Goal: Communication & Community: Answer question/provide support

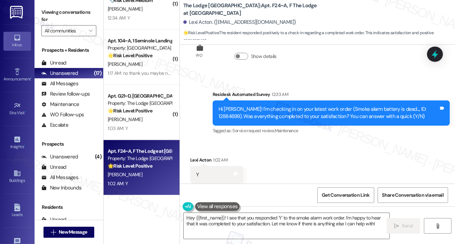
scroll to position [1736, 0]
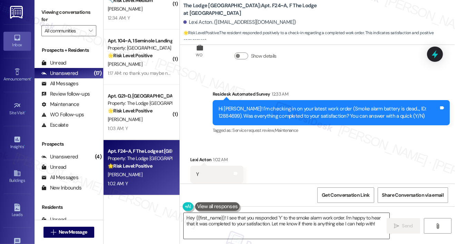
click at [279, 216] on textarea "Hey {{first_name}}! I see that you responded 'Y' to the smoke alarm work order.…" at bounding box center [287, 226] width 206 height 26
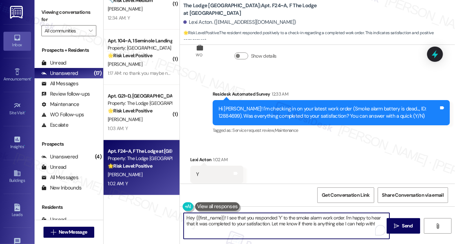
click at [279, 216] on textarea "Hey {{first_name}}! I see that you responded 'Y' to the smoke alarm work order.…" at bounding box center [287, 226] width 206 height 26
paste textarea "i {{first_name}}, I'm so glad to hear the work order was completed to your sati…"
click at [309, 233] on textarea "Hi {{first_name}}, I'm so glad to hear the work order was completed to your sat…" at bounding box center [287, 226] width 206 height 26
click at [301, 230] on textarea "Hi {{first_name}}, I'm so glad to hear the work order was completed to your sat…" at bounding box center [287, 226] width 206 height 26
type textarea "Hi {{first_name}}, I'm so glad to hear the work order was completed to your sat…"
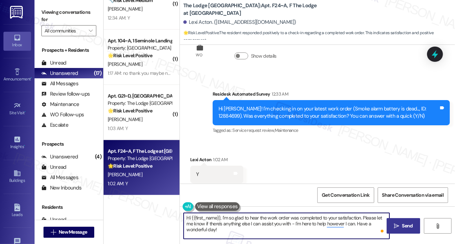
click at [404, 227] on span "Send" at bounding box center [407, 225] width 11 height 7
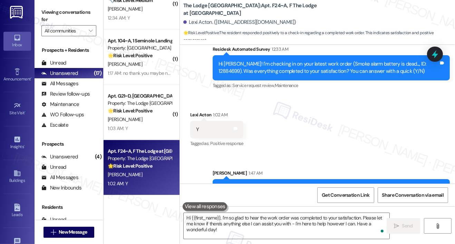
scroll to position [1791, 0]
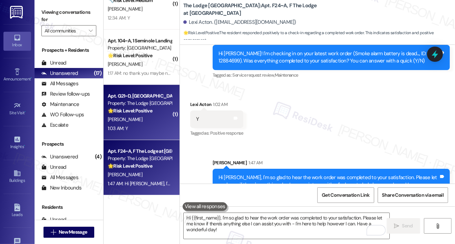
click at [142, 115] on div "Apt. G21~D, G The Lodge at Allendale Property: The Lodge Allendale 🌟 Risk Level…" at bounding box center [139, 103] width 65 height 23
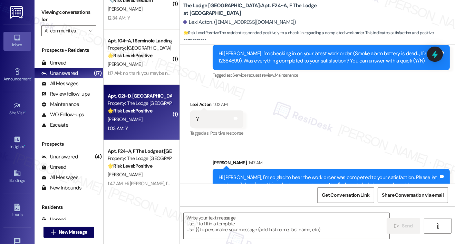
type textarea "Fetching suggested responses. Please feel free to read through the conversation…"
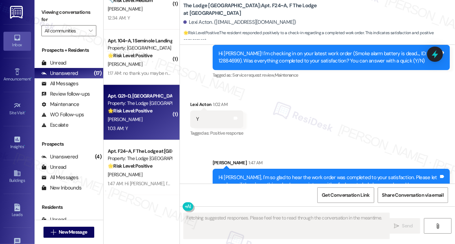
scroll to position [1884, 0]
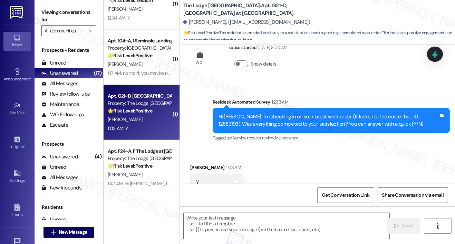
click at [289, 167] on div "Received via SMS Rachel Hoskins 1:03 AM Y Tags and notes Tagged as: Positive re…" at bounding box center [317, 177] width 275 height 58
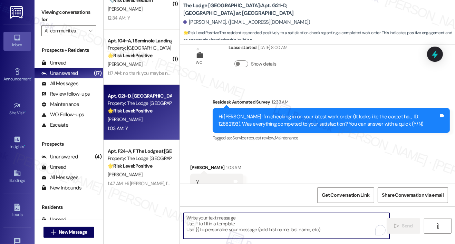
click at [256, 229] on textarea "To enrich screen reader interactions, please activate Accessibility in Grammarl…" at bounding box center [287, 226] width 206 height 26
paste textarea "Hi {{first_name}}, I'm so glad to hear the work order was completed to your sat…"
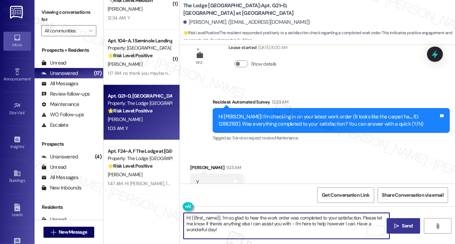
click at [256, 229] on textarea "Hi {{first_name}}, I'm so glad to hear the work order was completed to your sat…" at bounding box center [287, 226] width 206 height 26
type textarea "Hi {{first_name}}, I'm so glad to hear the work order was completed to your sat…"
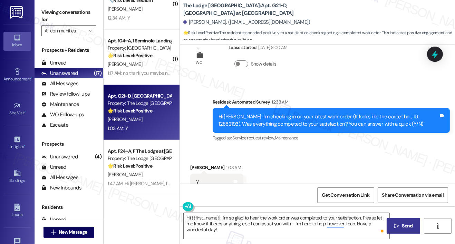
click at [397, 227] on icon "" at bounding box center [396, 226] width 5 height 6
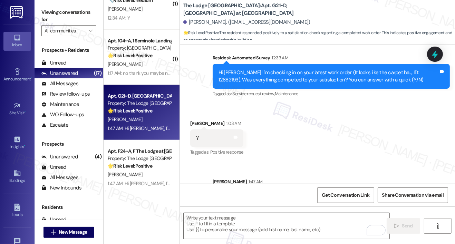
scroll to position [1940, 0]
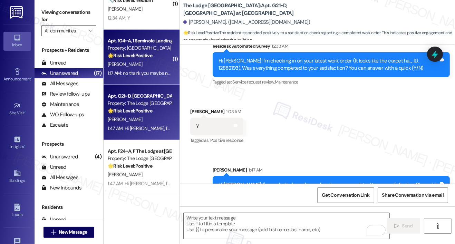
click at [149, 63] on div "S. Collins-Burge" at bounding box center [139, 64] width 65 height 9
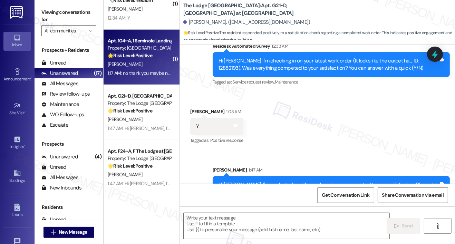
click at [149, 63] on div "S. Collins-Burge" at bounding box center [139, 64] width 65 height 9
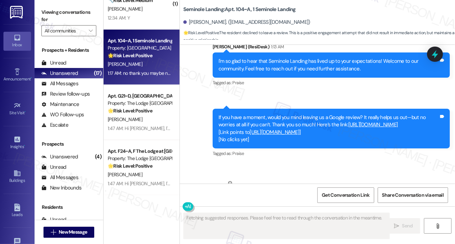
scroll to position [434, 0]
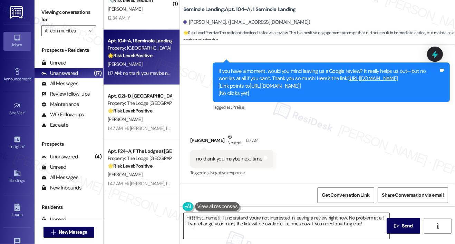
click at [247, 224] on textarea "Hi {{first_name}}, I understand you're not interested in leaving a review right…" at bounding box center [287, 226] width 206 height 26
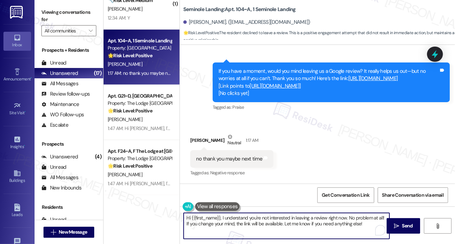
click at [247, 224] on textarea "Hi {{first_name}}, I understand you're not interested in leaving a review right…" at bounding box center [287, 226] width 206 height 26
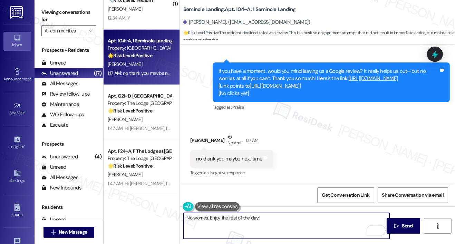
click at [211, 218] on textarea "No worries. Enjoy the rest of the day!" at bounding box center [287, 226] width 206 height 26
type textarea "No worries. Thank you! Enjoy the rest of the day!"
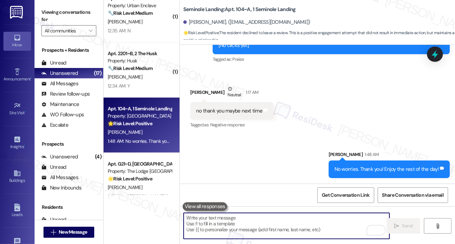
scroll to position [531, 0]
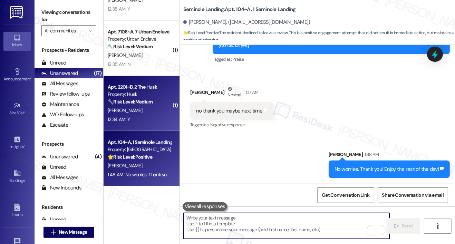
click at [149, 111] on div "C. Schronce" at bounding box center [139, 110] width 65 height 9
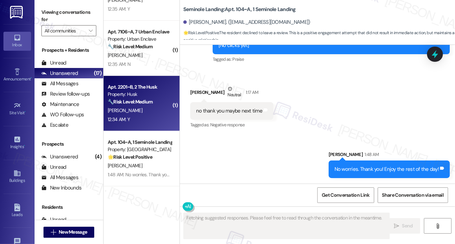
scroll to position [42, 0]
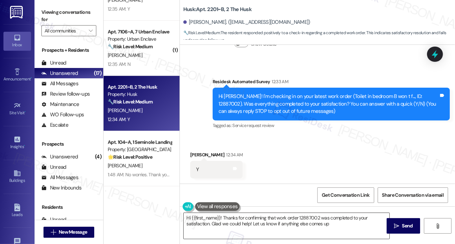
type textarea "Hi {{first_name}}! Thanks for confirming that work order 12887002 was completed…"
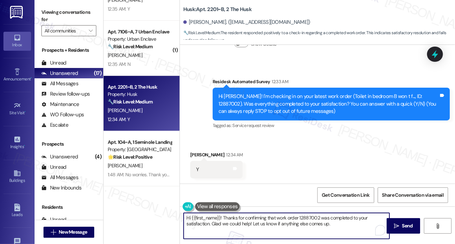
click at [232, 227] on textarea "Hi {{first_name}}! Thanks for confirming that work order 12887002 was completed…" at bounding box center [287, 226] width 206 height 26
click at [333, 224] on textarea "Hi {{first_name}}! Thanks for confirming that work order 12887002 was completed…" at bounding box center [287, 226] width 206 height 26
click at [404, 230] on button " Send" at bounding box center [402, 226] width 33 height 16
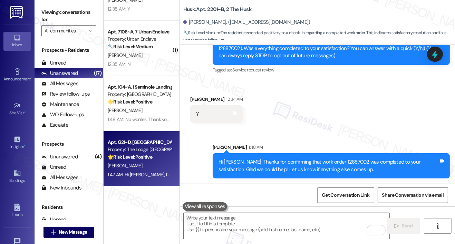
scroll to position [533, 0]
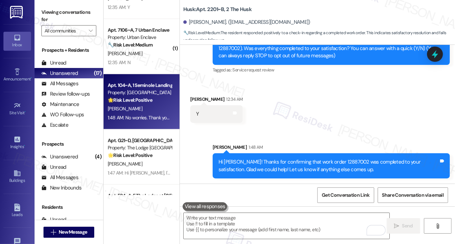
click at [141, 121] on div "1:48 AM: No worries. Thank you! Enjoy the rest of the day! 1:48 AM: No worries.…" at bounding box center [139, 118] width 65 height 9
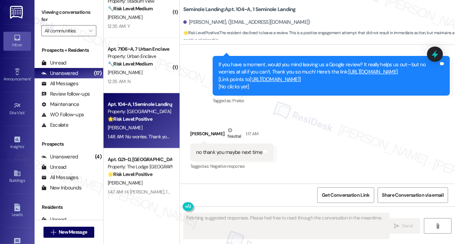
scroll to position [473, 0]
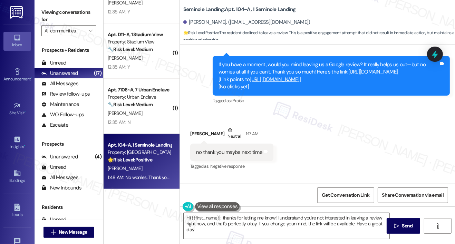
type textarea "Hi {{first_name}}, thanks for letting me know! I understand you're not interest…"
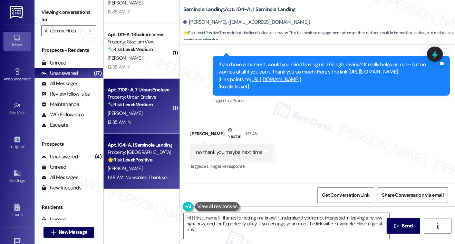
click at [144, 121] on div "12:35 AM: N 12:35 AM: N" at bounding box center [139, 122] width 65 height 9
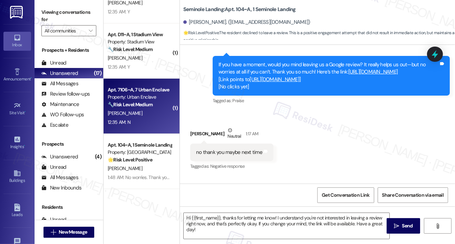
type textarea "Fetching suggested responses. Please feel free to read through the conversation…"
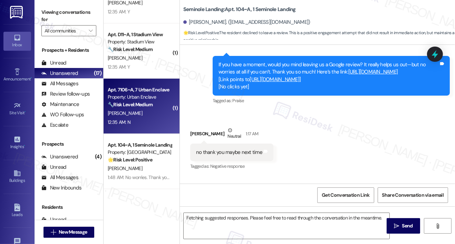
click at [144, 121] on div "12:35 AM: N 12:35 AM: N" at bounding box center [139, 122] width 65 height 9
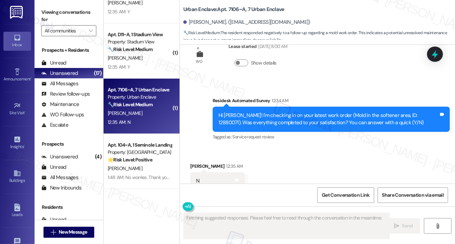
scroll to position [1760, 0]
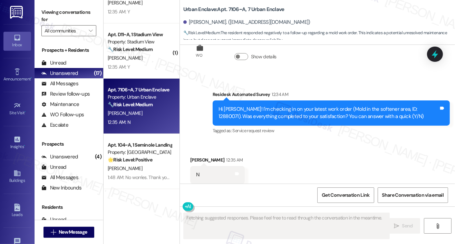
click at [286, 150] on div "Received via SMS Emily Sriboonlue 12:35 AM N Tags and notes Tagged as: Negative…" at bounding box center [317, 170] width 275 height 58
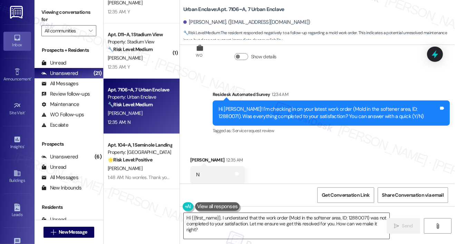
click at [197, 230] on textarea "Hi {{first_name}}, I understand that the work order (Mold in the softener area,…" at bounding box center [287, 226] width 206 height 26
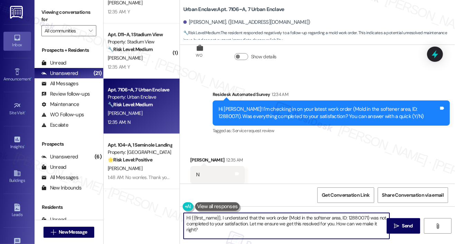
click at [197, 230] on textarea "Hi {{first_name}}, I understand that the work order (Mold in the softener area,…" at bounding box center [287, 226] width 206 height 26
paste textarea "e work order wasn't completed to your satisfaction. I'm happy to help! Could yo…"
type textarea "Hi {{first_name}}, I understand the work order wasn't completed to your satisfa…"
click at [396, 229] on span " Send" at bounding box center [403, 225] width 22 height 7
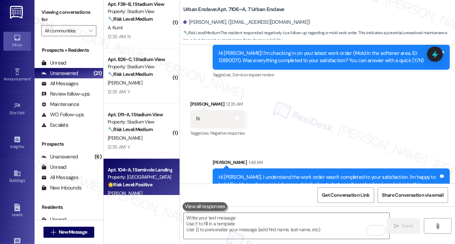
scroll to position [401, 0]
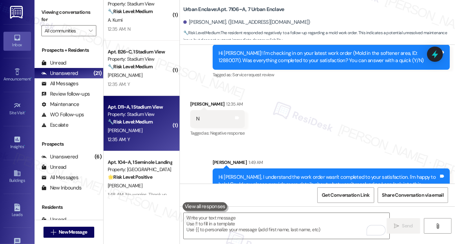
click at [147, 137] on div "12:35 AM: Y 12:35 AM: Y" at bounding box center [139, 139] width 65 height 9
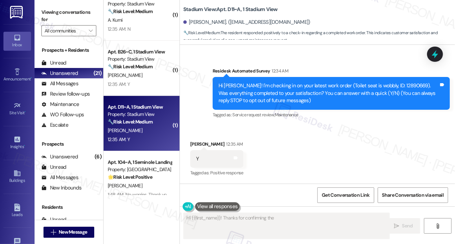
scroll to position [52, 0]
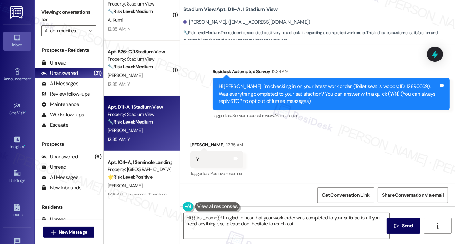
type textarea "Hi {{first_name}}! I'm glad to hear that your work order was completed to your …"
click at [293, 224] on textarea "Hi {{first_name}}! I'm glad to hear that your work order was completed to your …" at bounding box center [287, 226] width 206 height 26
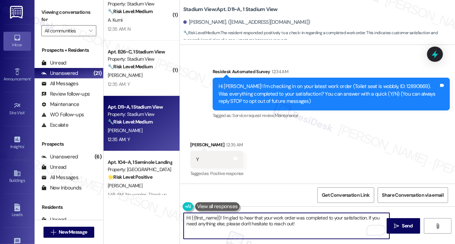
click at [273, 223] on textarea "Hi {{first_name}}! I'm glad to hear that your work order was completed to your …" at bounding box center [287, 226] width 206 height 26
click at [311, 223] on textarea "Hi {{first_name}}! I'm glad to hear that your work order was completed to your …" at bounding box center [287, 226] width 206 height 26
click at [402, 230] on button " Send" at bounding box center [402, 226] width 33 height 16
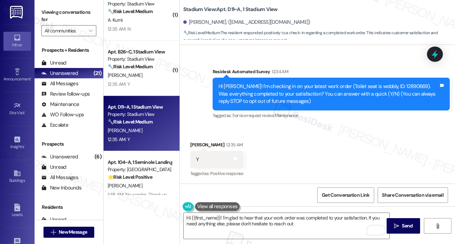
type textarea "Hi {{first_name}}! I'm glad to hear that your work order was completed to your …"
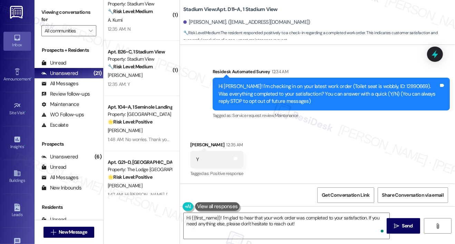
click at [372, 149] on div "Received via SMS Hailey Jackson 12:35 AM Y Tags and notes Tagged as: Positive r…" at bounding box center [317, 155] width 275 height 58
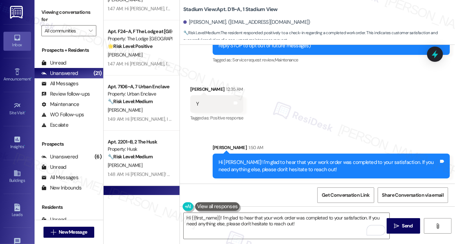
scroll to position [633, 0]
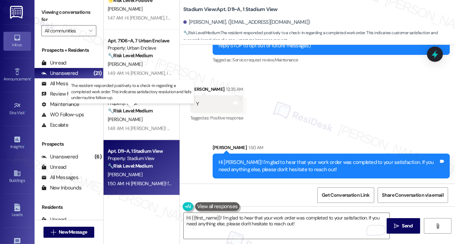
click at [150, 110] on strong "🔧 Risk Level: Medium" at bounding box center [130, 111] width 45 height 6
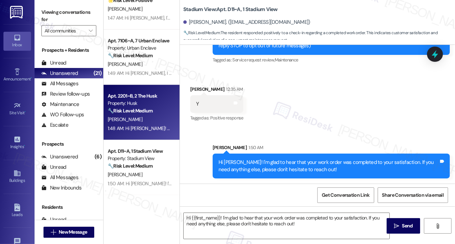
type textarea "Fetching suggested responses. Please feel free to read through the conversation…"
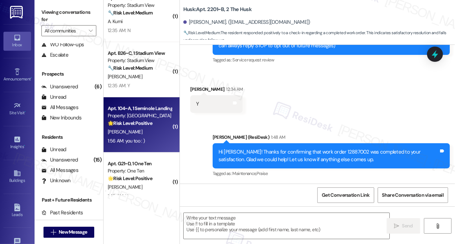
scroll to position [412, 0]
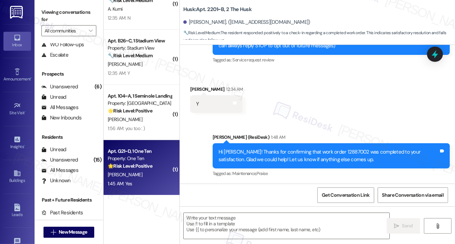
click at [142, 184] on div "1:45 AM: Yes 1:45 AM: Yes" at bounding box center [139, 183] width 65 height 9
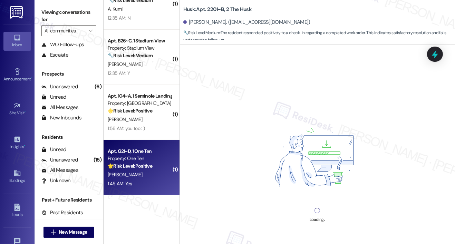
click at [142, 184] on div "1:45 AM: Yes 1:45 AM: Yes" at bounding box center [139, 183] width 65 height 9
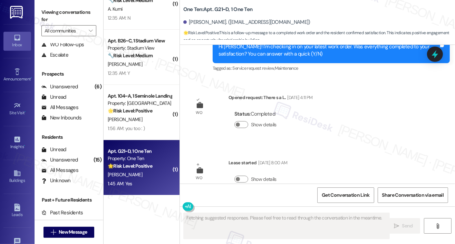
scroll to position [1114, 0]
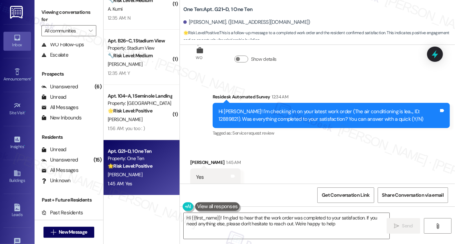
type textarea "Hi {{first_name}}! I'm glad to hear that the work order was completed to your s…"
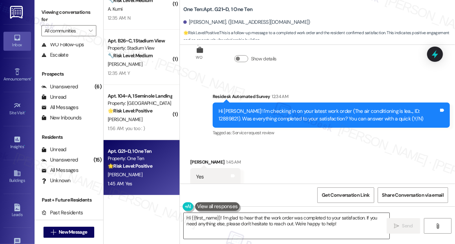
click at [304, 229] on textarea "Hi {{first_name}}! I'm glad to hear that the work order was completed to your s…" at bounding box center [287, 226] width 206 height 26
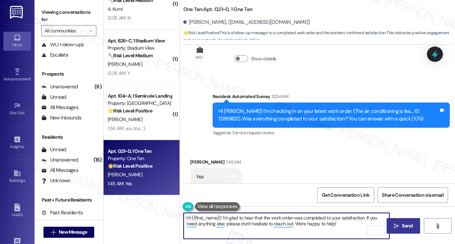
click at [407, 225] on span "Send" at bounding box center [407, 225] width 11 height 7
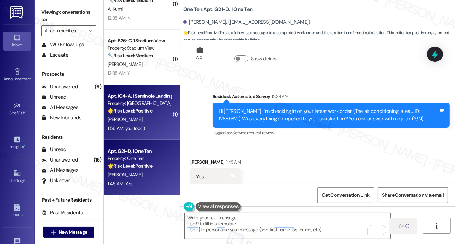
scroll to position [1114, 0]
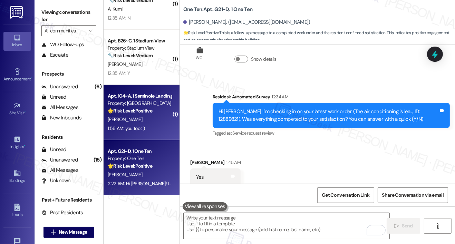
click at [164, 117] on div "S. Collins-Burge" at bounding box center [139, 119] width 65 height 9
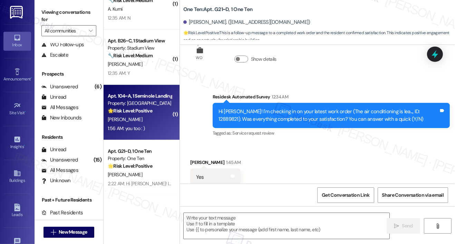
type textarea "Fetching suggested responses. Please feel free to read through the conversation…"
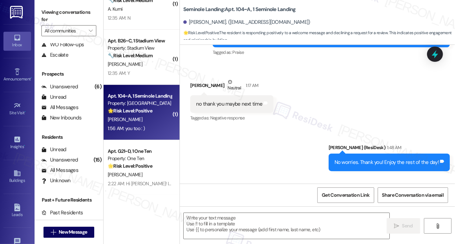
scroll to position [530, 0]
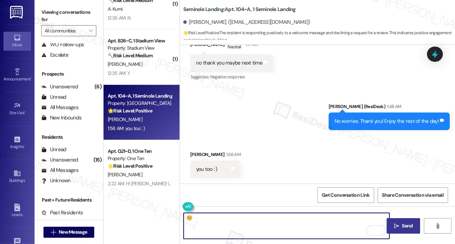
type textarea "☺️"
click at [411, 227] on span "Send" at bounding box center [407, 225] width 11 height 7
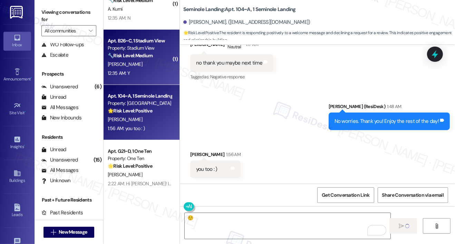
click at [151, 70] on div "12:35 AM: Y 12:35 AM: Y" at bounding box center [139, 73] width 65 height 9
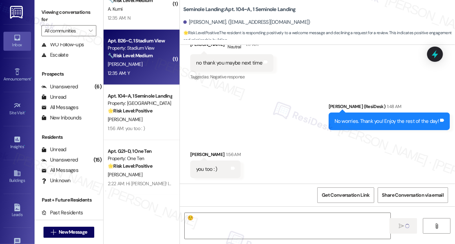
type textarea "Fetching suggested responses. Please feel free to read through the conversation…"
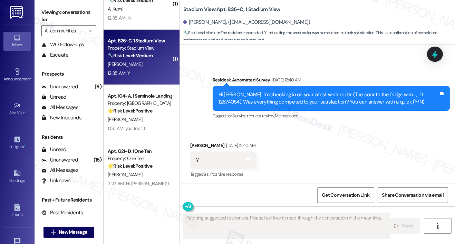
scroll to position [4042, 0]
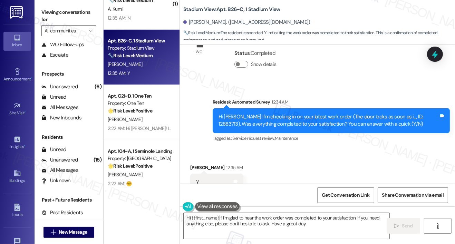
type textarea "Hi {{first_name}}! I'm glad to hear the work order was completed to your satisf…"
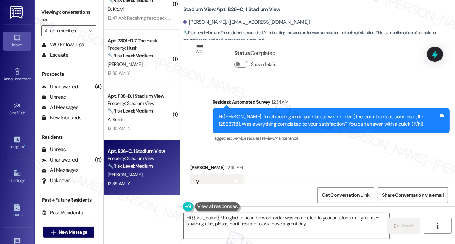
scroll to position [4042, 0]
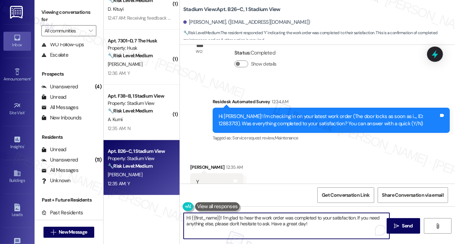
click at [322, 228] on textarea "Hi {{first_name}}! I'm glad to hear the work order was completed to your satisf…" at bounding box center [287, 226] width 206 height 26
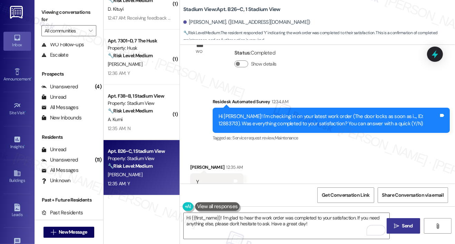
click at [400, 228] on span "Send" at bounding box center [406, 225] width 13 height 7
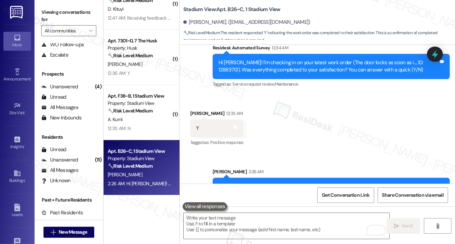
scroll to position [4098, 0]
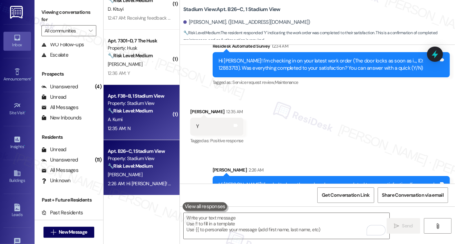
click at [144, 119] on div "A. Kumi" at bounding box center [139, 119] width 65 height 9
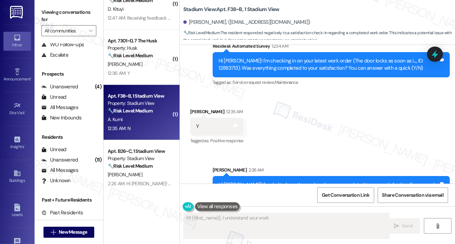
scroll to position [52, 0]
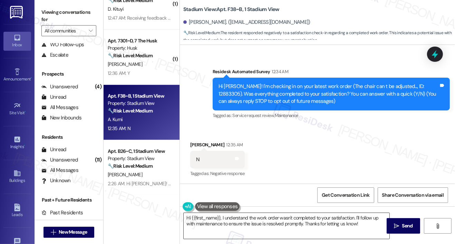
click at [232, 223] on textarea "Hi {{first_name}}, I understand the work order wasn't completed to your satisfa…" at bounding box center [287, 226] width 206 height 26
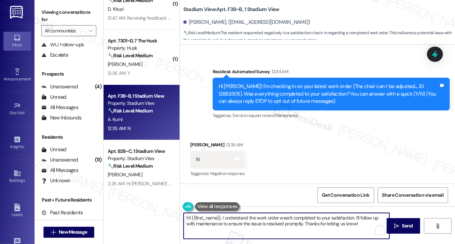
click at [231, 223] on textarea "Hi {{first_name}}, I understand the work order wasn't completed to your satisfa…" at bounding box center [287, 226] width 206 height 26
paste textarea "m happy to help! Could you please provide more details about what wasn't resolv…"
click at [250, 236] on textarea "Hi {{first_name}}, I understand the work order wasn't completed to your satisfa…" at bounding box center [287, 226] width 206 height 26
type textarea "Hi {{first_name}}, I understand the work order wasn't completed to your satisfa…"
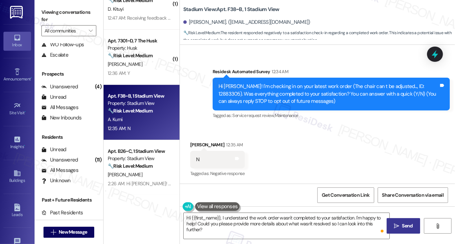
click at [400, 225] on span "Send" at bounding box center [406, 225] width 13 height 7
type textarea "Hi {{first_name}}, I understand the work order wasn't completed to your satisfa…"
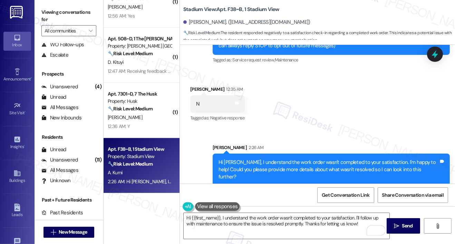
scroll to position [247, 0]
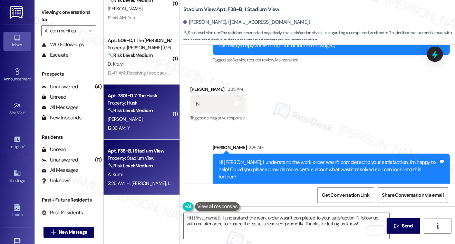
click at [148, 115] on div "K. Taylor" at bounding box center [139, 119] width 65 height 9
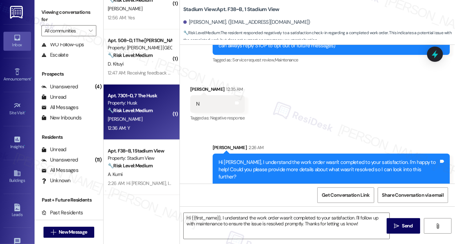
type textarea "Fetching suggested responses. Please feel free to read through the conversation…"
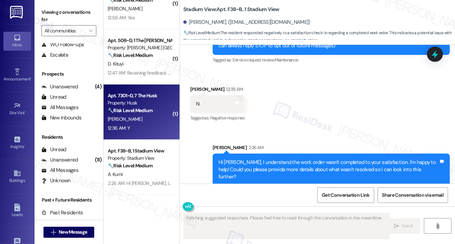
click at [148, 115] on div "K. Taylor" at bounding box center [139, 119] width 65 height 9
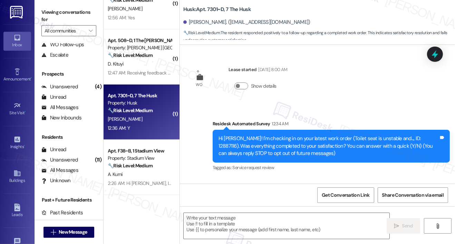
scroll to position [52, 0]
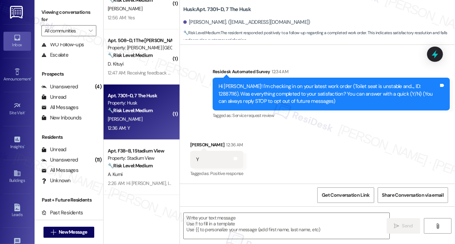
type textarea "Fetching suggested responses. Please feel free to read through the conversation…"
click at [232, 126] on div "Received via SMS Karolina Taylor 12:36 AM Y Tags and notes Tagged as: Positive …" at bounding box center [317, 155] width 275 height 58
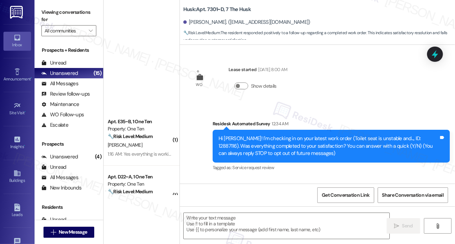
scroll to position [52, 0]
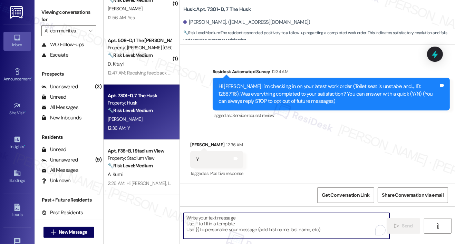
click at [250, 226] on textarea "To enrich screen reader interactions, please activate Accessibility in Grammarl…" at bounding box center [287, 226] width 206 height 26
click at [196, 227] on textarea "To enrich screen reader interactions, please activate Accessibility in Grammarl…" at bounding box center [287, 226] width 206 height 26
paste textarea "Hi {{first_name}}, I'm so glad to hear the work order was completed to your sat…"
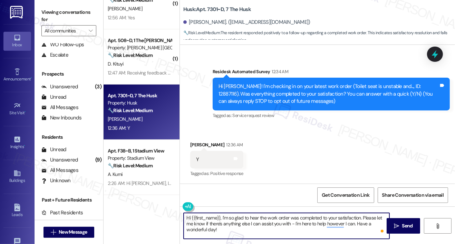
click at [257, 229] on textarea "Hi {{first_name}}, I'm so glad to hear the work order was completed to your sat…" at bounding box center [287, 226] width 206 height 26
type textarea "Hi {{first_name}}, I'm so glad to hear the work order was completed to your sat…"
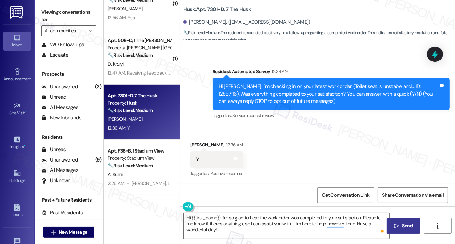
click at [403, 226] on span "Send" at bounding box center [407, 225] width 11 height 7
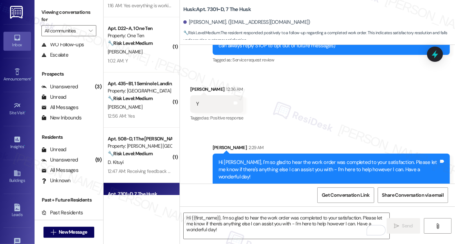
scroll to position [204, 0]
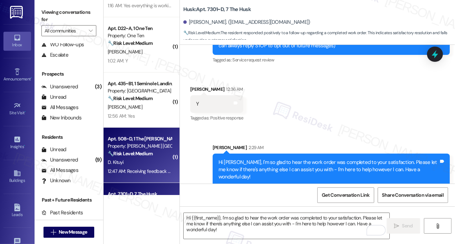
click at [148, 159] on div "D. Kituyi" at bounding box center [139, 162] width 65 height 9
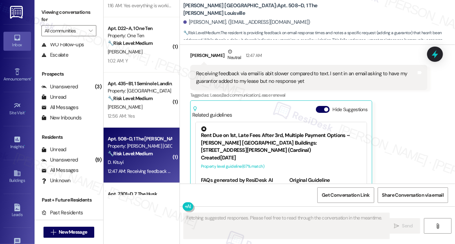
scroll to position [572, 0]
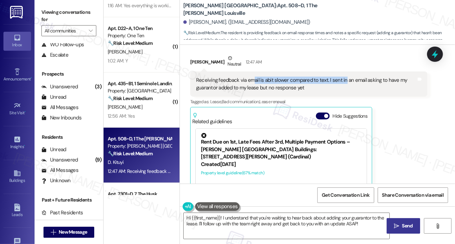
drag, startPoint x: 253, startPoint y: 80, endPoint x: 342, endPoint y: 82, distance: 89.0
click at [342, 82] on div "Receiving feedback via email is abit slower compared to text. I sent in an emai…" at bounding box center [306, 84] width 220 height 15
click at [340, 85] on div "Receiving feedback via email is abit slower compared to text. I sent in an emai…" at bounding box center [306, 84] width 220 height 15
drag, startPoint x: 217, startPoint y: 88, endPoint x: 275, endPoint y: 88, distance: 58.3
click at [275, 88] on div "Receiving feedback via email is abit slower compared to text. I sent in an emai…" at bounding box center [306, 84] width 220 height 15
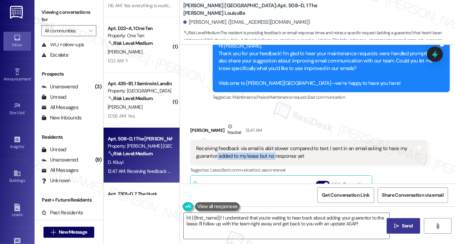
scroll to position [478, 0]
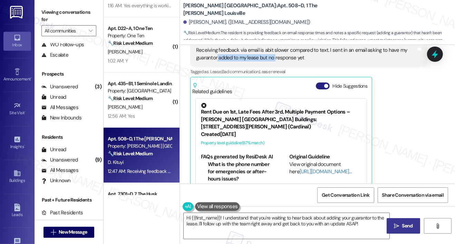
click at [320, 86] on button "Hide Suggestions" at bounding box center [323, 85] width 14 height 7
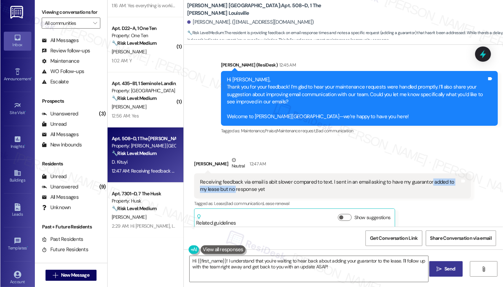
scroll to position [203, 0]
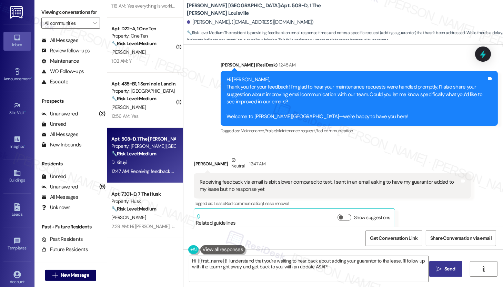
click at [221, 174] on div "Receiving feedback via email is abit slower compared to text. I sent in an emai…" at bounding box center [332, 186] width 277 height 25
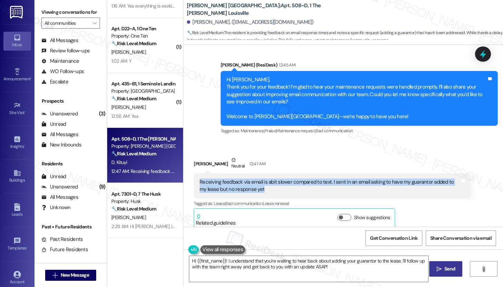
drag, startPoint x: 196, startPoint y: 174, endPoint x: 259, endPoint y: 181, distance: 63.2
click at [259, 181] on div "Receiving feedback via email is abit slower compared to text. I sent in an emai…" at bounding box center [330, 186] width 260 height 15
click at [261, 184] on div "Receiving feedback via email is abit slower compared to text. I sent in an emai…" at bounding box center [330, 186] width 260 height 15
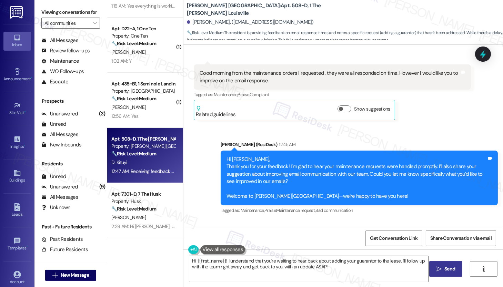
scroll to position [462, 0]
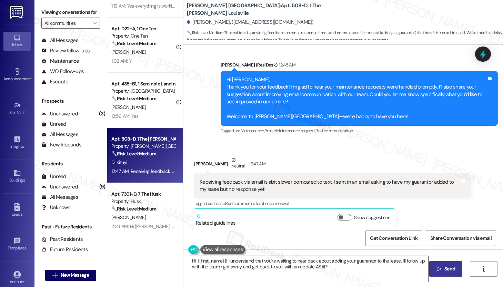
click at [309, 244] on textarea "Hi {{first_name}}! I understand that you're waiting to hear back about adding y…" at bounding box center [308, 269] width 239 height 26
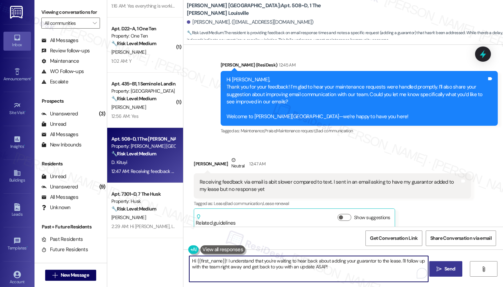
click at [309, 244] on textarea "Hi {{first_name}}! I understand that you're waiting to hear back about adding y…" at bounding box center [308, 269] width 239 height 26
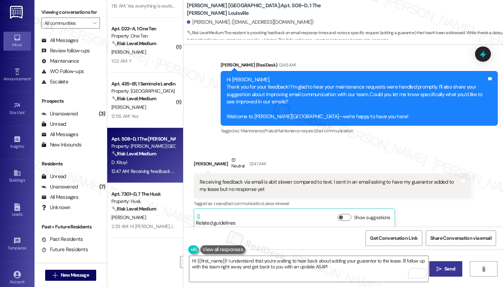
scroll to position [148, 0]
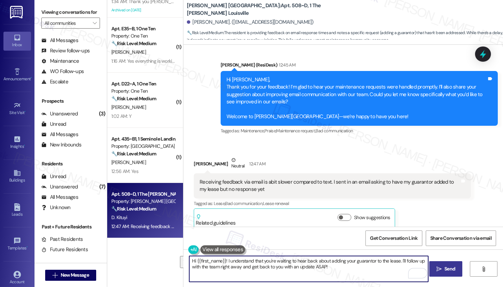
click at [332, 244] on textarea "Hi {{first_name}}! I understand that you're waiting to hear back about adding y…" at bounding box center [308, 269] width 239 height 26
type textarea "I'm glad our texting service makes you happy. Let me look into the guarantor ad…"
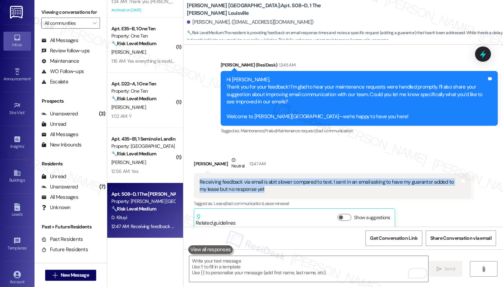
drag, startPoint x: 196, startPoint y: 174, endPoint x: 272, endPoint y: 181, distance: 76.6
click at [272, 181] on div "Receiving feedback via email is abit slower compared to text. I sent in an emai…" at bounding box center [330, 186] width 260 height 15
copy div "Receiving feedback via email is abit slower compared to text. I sent in an emai…"
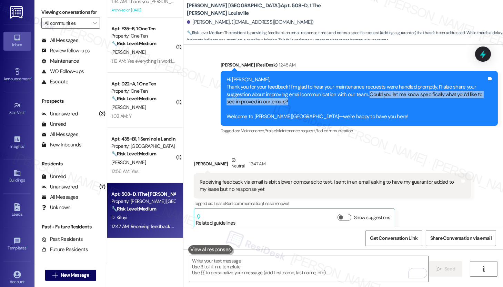
drag, startPoint x: 364, startPoint y: 86, endPoint x: 371, endPoint y: 95, distance: 11.3
click at [371, 95] on div "Hi Deborah, Thank you for your feedback! I’m glad to hear your maintenance requ…" at bounding box center [357, 98] width 260 height 45
copy div "Could you let me know specifically what you’d like to see improved in our email…"
click at [244, 244] on textarea "To enrich screen reader interactions, please activate Accessibility in Grammarl…" at bounding box center [308, 269] width 239 height 26
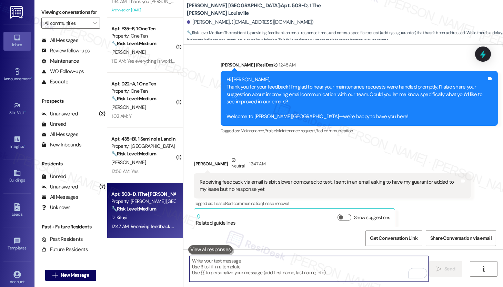
paste textarea "I’m glad to hear our texting service has been helpful for you. I’ll look into t…"
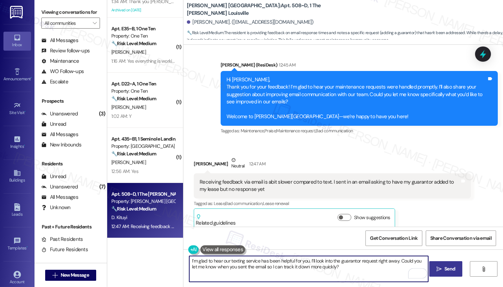
click at [265, 244] on textarea "I’m glad to hear our texting service has been helpful for you. I’ll look into t…" at bounding box center [308, 269] width 239 height 26
click at [340, 244] on textarea "I’m glad to hear our texting service has been helpful for you. I’ll look into t…" at bounding box center [308, 269] width 239 height 26
click at [220, 244] on textarea "I’m glad to hear our texting service has been helpful for you. I’ll look into t…" at bounding box center [308, 269] width 239 height 26
click at [241, 244] on textarea "I’m glad to hear our texting service has been helpful for you. I’ll look into t…" at bounding box center [308, 269] width 239 height 26
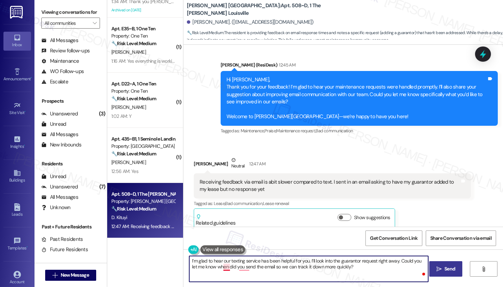
click at [220, 244] on textarea "I’m glad to hear our texting service has been helpful for you. I’ll look into t…" at bounding box center [308, 269] width 239 height 26
click at [233, 244] on textarea "I’m glad to hear our texting service has been helpful for you. I’ll look into t…" at bounding box center [308, 269] width 239 height 26
click at [352, 244] on textarea "I’m glad to hear our texting service has been helpful for you. I’ll look into t…" at bounding box center [308, 269] width 239 height 26
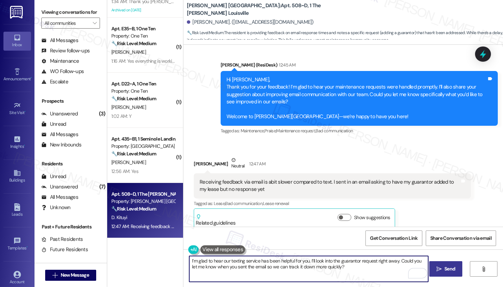
type textarea "I’m glad to hear our texting service has been helpful for you. I’ll look into t…"
click at [437, 244] on icon "" at bounding box center [439, 270] width 5 height 6
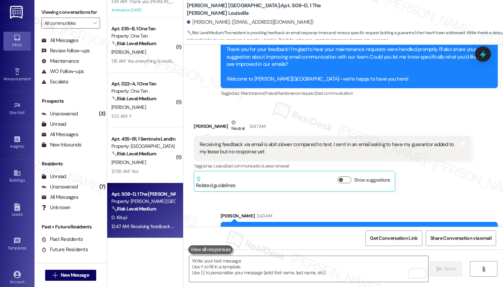
scroll to position [518, 0]
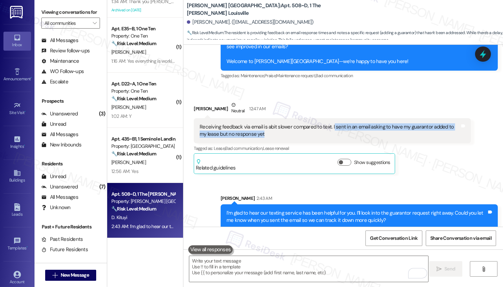
drag, startPoint x: 328, startPoint y: 121, endPoint x: 353, endPoint y: 129, distance: 26.0
click at [353, 129] on div "Receiving feedback via email is abit slower compared to text. I sent in an emai…" at bounding box center [330, 131] width 260 height 15
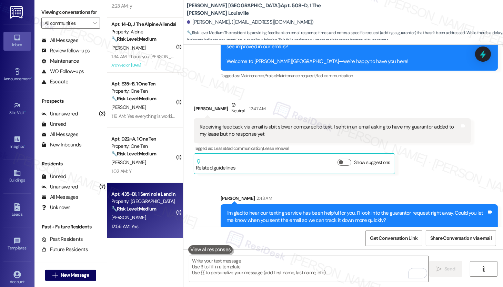
click at [135, 223] on div "12:56 AM: Yes 12:56 AM: Yes" at bounding box center [143, 227] width 65 height 9
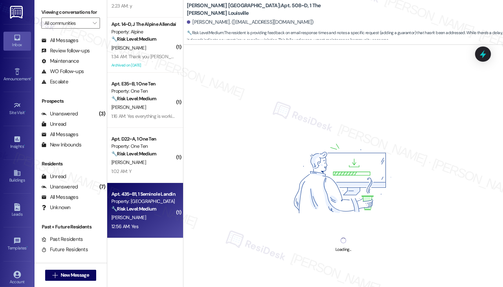
click at [135, 223] on div "12:56 AM: Yes 12:56 AM: Yes" at bounding box center [143, 227] width 65 height 9
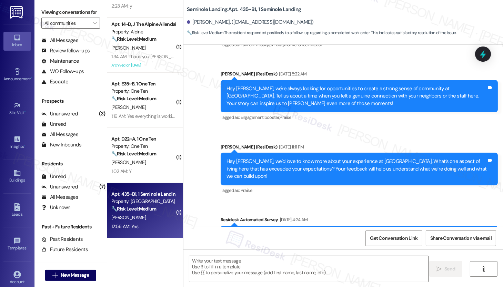
type textarea "Fetching suggested responses. Please feel free to read through the conversation…"
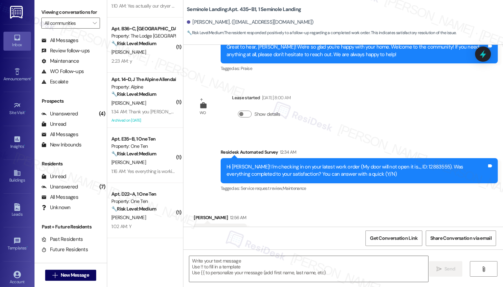
scroll to position [629, 0]
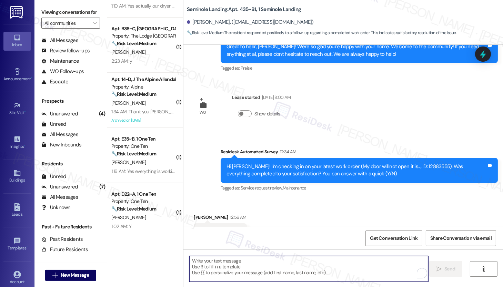
click at [229, 244] on textarea "To enrich screen reader interactions, please activate Accessibility in Grammarl…" at bounding box center [308, 269] width 239 height 26
click at [216, 244] on textarea "To enrich screen reader interactions, please activate Accessibility in Grammarl…" at bounding box center [308, 269] width 239 height 26
paste textarea "Hi {{first_name}}, I'm so glad to hear the work order was completed to your sat…"
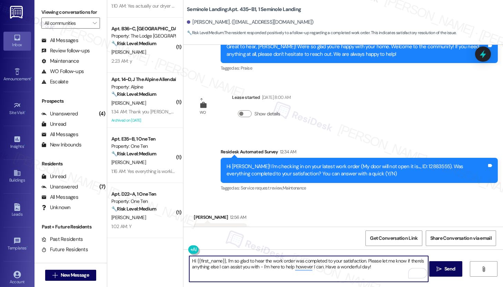
click at [376, 244] on textarea "Hi {{first_name}}, I'm so glad to hear the work order was completed to your sat…" at bounding box center [308, 269] width 239 height 26
type textarea "Hi {{first_name}}, I'm so glad to hear the work order was completed to your sat…"
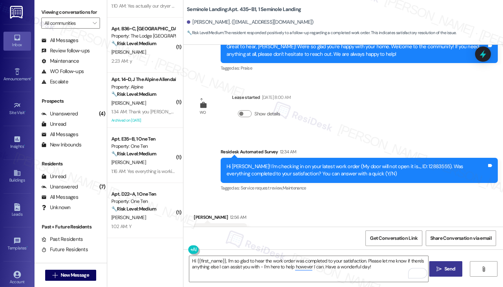
click at [441, 244] on icon "" at bounding box center [439, 270] width 5 height 6
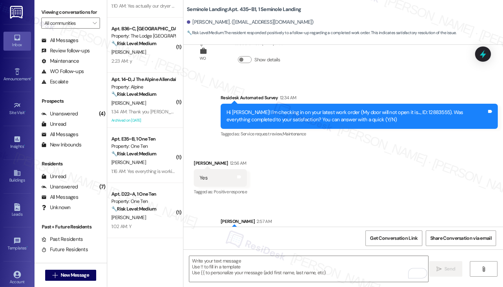
scroll to position [684, 0]
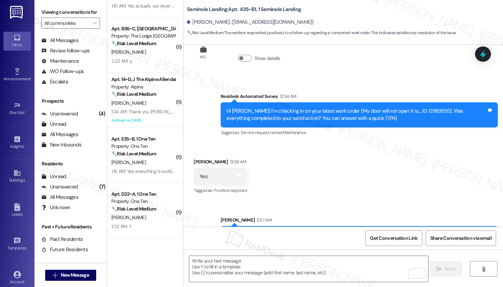
click at [143, 219] on div "E. Landry" at bounding box center [143, 218] width 65 height 9
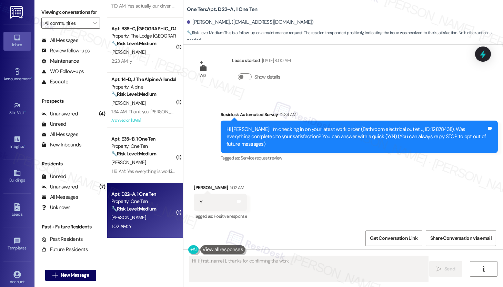
scroll to position [67, 0]
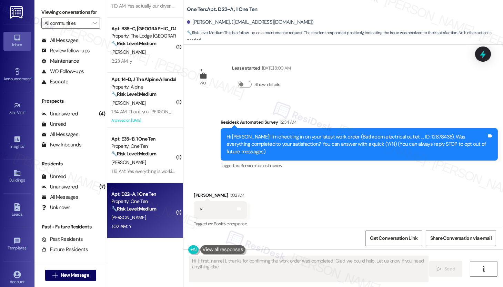
type textarea "Hi {{first_name}}, thanks for confirming the work order was completed! Glad we …"
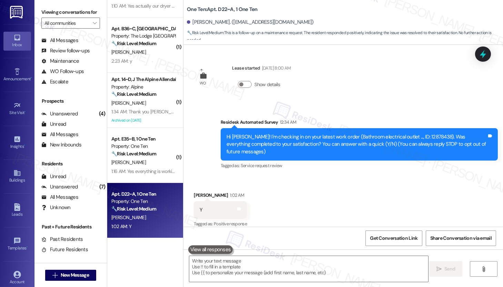
click at [302, 196] on div "Received via SMS Emma Landry 1:02 AM Y Tags and notes Tagged as: Positive respo…" at bounding box center [344, 205] width 320 height 58
click at [264, 244] on textarea at bounding box center [308, 269] width 239 height 26
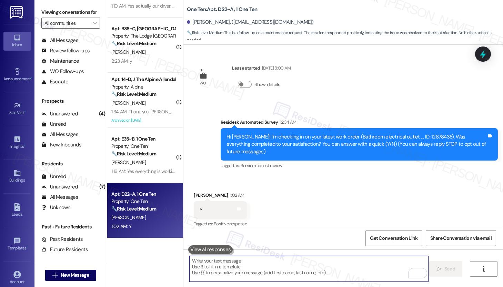
paste textarea "Hi {{first_name}}, I'm so glad to hear the work order was completed to your sat…"
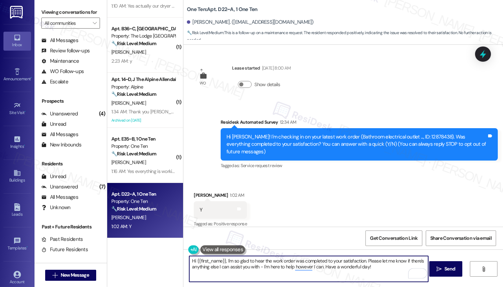
drag, startPoint x: 247, startPoint y: 263, endPoint x: 279, endPoint y: 265, distance: 31.5
click at [279, 244] on textarea "Hi {{first_name}}, I'm so glad to hear the work order was completed to your sat…" at bounding box center [308, 269] width 239 height 26
click at [316, 244] on textarea "Hi {{first_name}}, I'm so glad to hear the work order was completed to your sat…" at bounding box center [308, 269] width 239 height 26
type textarea "Hi {{first_name}}, I'm so glad to hear the work order was completed to your sat…"
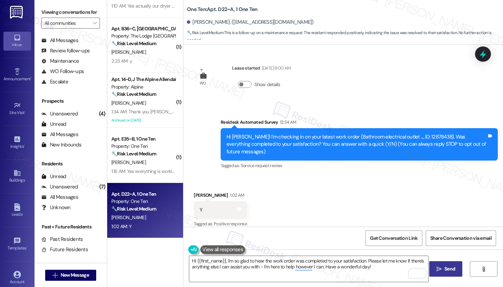
click at [452, 244] on span "Send" at bounding box center [450, 269] width 11 height 7
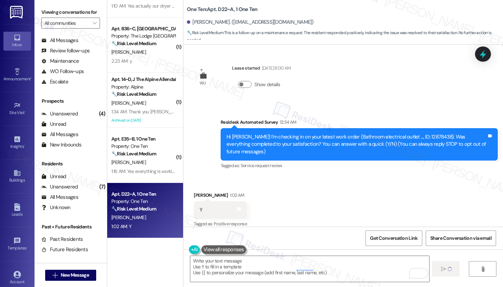
type textarea "Fetching suggested responses. Please feel free to read through the conversation…"
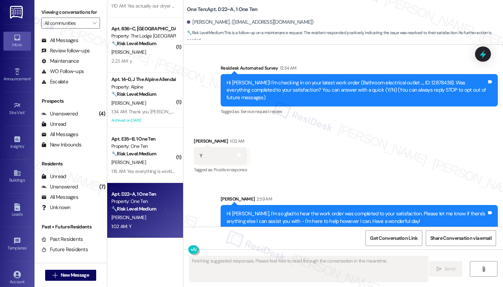
scroll to position [122, 0]
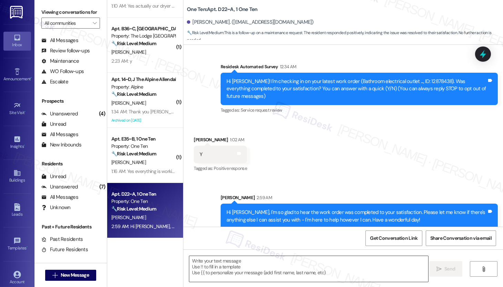
click at [318, 244] on textarea "To enrich screen reader interactions, please activate Accessibility in Grammarl…" at bounding box center [308, 269] width 239 height 26
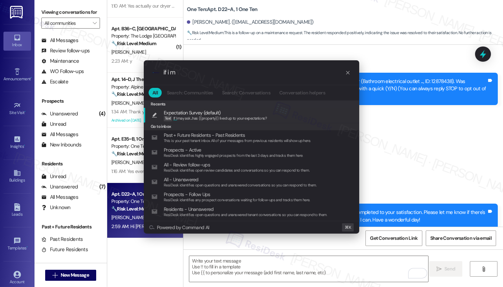
type input "if i ma"
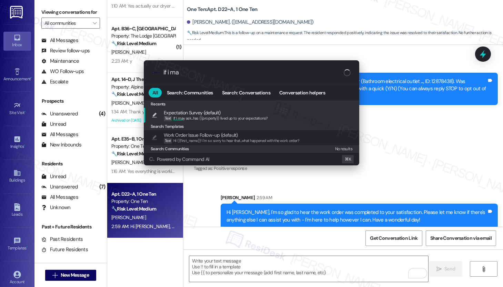
click at [274, 111] on div "Expectation Survey (default) Text If I ma y ask...has {{property}} lived up to …" at bounding box center [252, 115] width 202 height 13
type textarea "If I may ask...has {{property}} lived up to your expectations?"
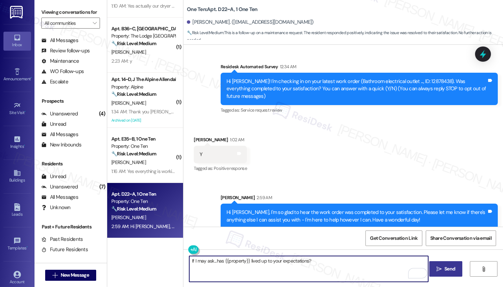
click at [447, 244] on span "Send" at bounding box center [450, 269] width 11 height 7
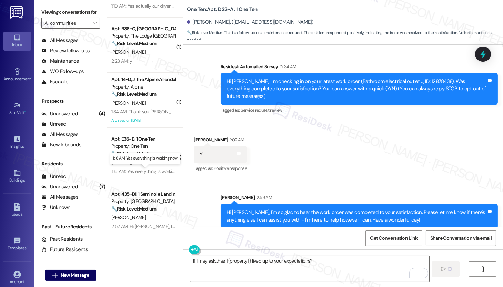
click at [149, 171] on div "1:16 AM: Yes everything is working now 1:16 AM: Yes everything is working now" at bounding box center [148, 171] width 75 height 6
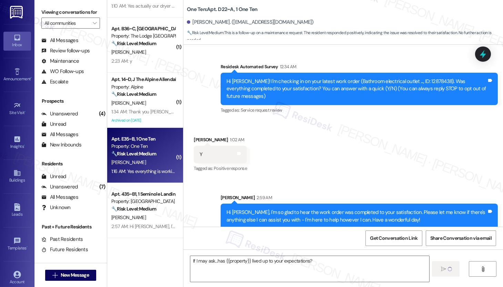
type textarea "Fetching suggested responses. Please feel free to read through the conversation…"
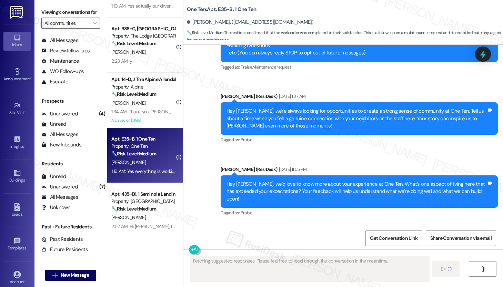
scroll to position [67, 0]
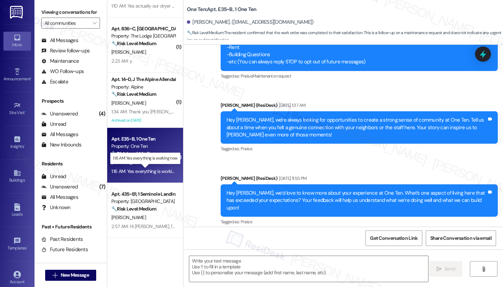
click at [149, 171] on div "1:16 AM: Yes everything is working now 1:16 AM: Yes everything is working now" at bounding box center [148, 171] width 75 height 6
click at [156, 168] on div "1:16 AM: Yes everything is working now 1:16 AM: Yes everything is working now" at bounding box center [148, 171] width 75 height 6
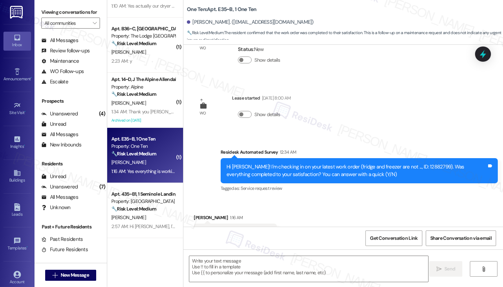
scroll to position [483, 0]
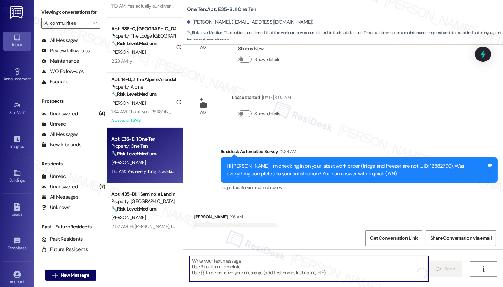
click at [203, 244] on textarea "To enrich screen reader interactions, please activate Accessibility in Grammarl…" at bounding box center [308, 269] width 239 height 26
paste textarea "Hi {{first_name}}, I'm so glad to hear the work order was completed to your sat…"
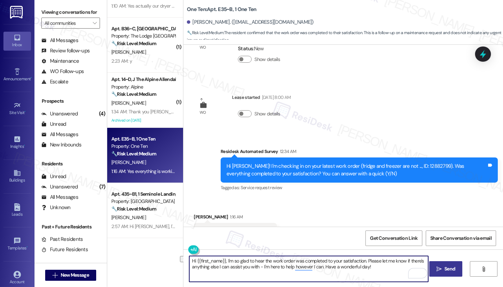
drag, startPoint x: 188, startPoint y: 261, endPoint x: 319, endPoint y: 263, distance: 130.8
click at [319, 244] on textarea "Hi {{first_name}}, I'm so glad to hear the work order was completed to your sat…" at bounding box center [308, 269] width 239 height 26
click at [339, 244] on textarea "Hi {{first_name}}, I'm so glad to hear the work order was completed to your sat…" at bounding box center [308, 269] width 239 height 26
drag, startPoint x: 276, startPoint y: 261, endPoint x: 365, endPoint y: 267, distance: 89.3
click at [365, 244] on textarea "Hi {{first_name}}, I'm so glad to hear the work order was completed to your sat…" at bounding box center [308, 269] width 239 height 26
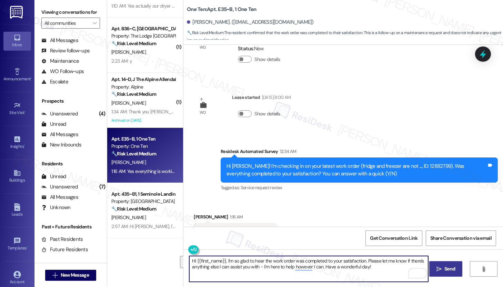
click at [381, 244] on textarea "Hi {{first_name}}, I'm so glad to hear the work order was completed to your sat…" at bounding box center [308, 269] width 239 height 26
click at [375, 244] on textarea "Hi {{first_name}}, I'm so glad to hear the work order was completed to your sat…" at bounding box center [308, 269] width 239 height 26
type textarea "Hi {{first_name}}, I'm so glad to hear the work order was completed to your sat…"
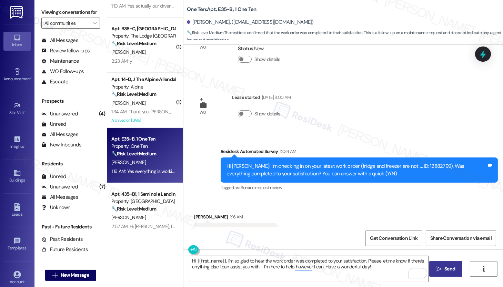
click at [447, 244] on span "Send" at bounding box center [450, 269] width 11 height 7
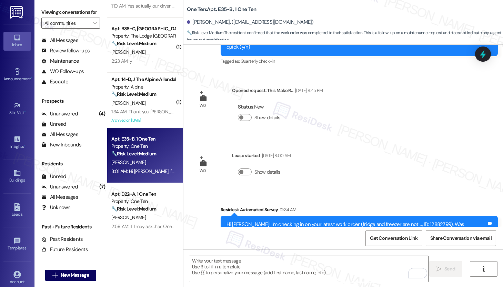
scroll to position [538, 0]
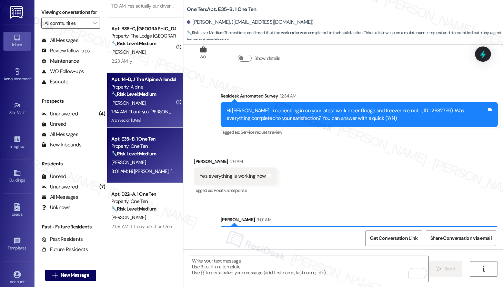
click at [155, 118] on div "Archived on 05/07/2025" at bounding box center [143, 120] width 65 height 9
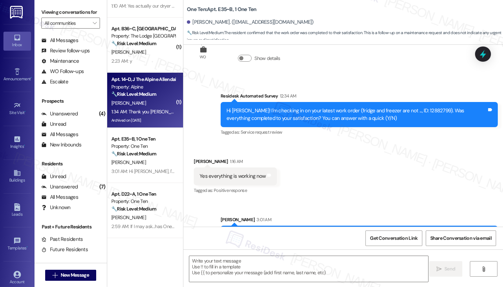
type textarea "Fetching suggested responses. Please feel free to read through the conversation…"
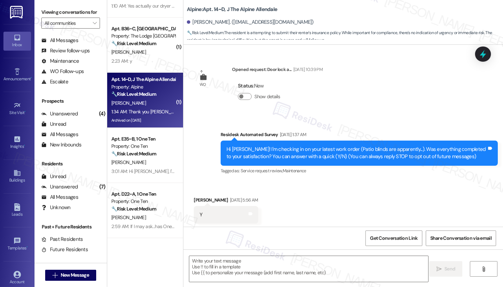
scroll to position [5869, 0]
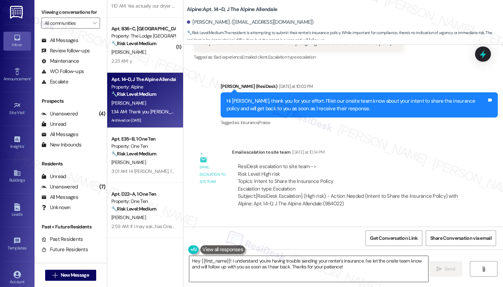
click at [267, 244] on textarea "Hey {{first_name}}! I understand you're having trouble sending your renter's in…" at bounding box center [308, 269] width 239 height 26
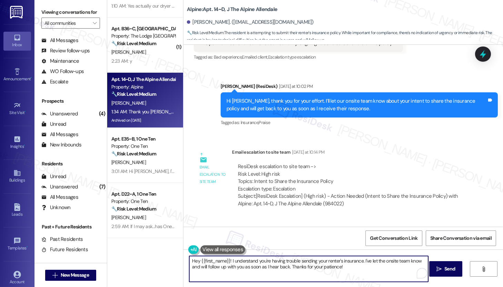
click at [267, 244] on textarea "Hey {{first_name}}! I understand you're having trouble sending your renter's in…" at bounding box center [308, 269] width 239 height 26
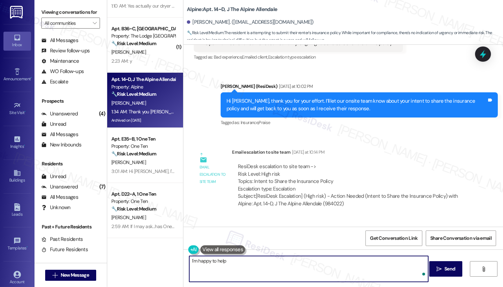
type textarea "I'm happy to help!"
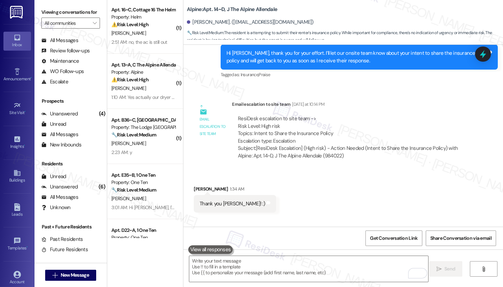
scroll to position [0, 0]
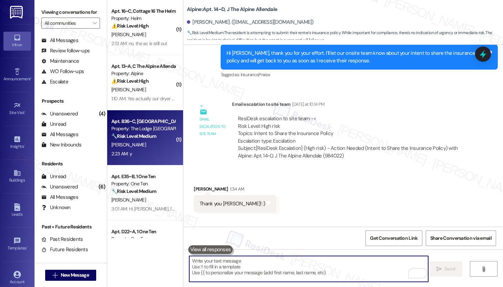
click at [147, 155] on div "2:23 AM: y 2:23 AM: y" at bounding box center [143, 154] width 65 height 9
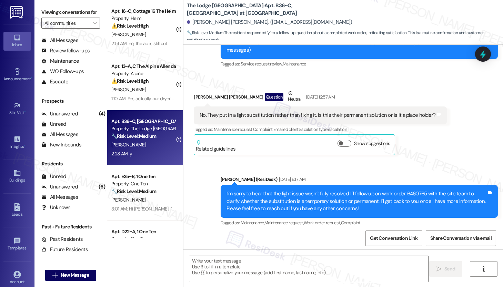
click at [151, 152] on div "2:23 AM: y 2:23 AM: y" at bounding box center [143, 154] width 65 height 9
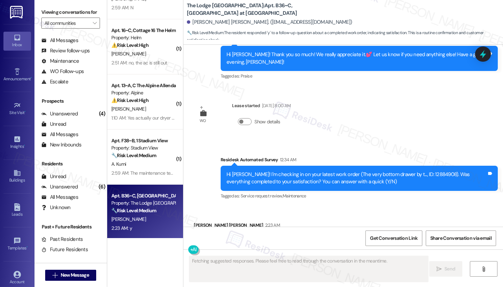
scroll to position [38, 0]
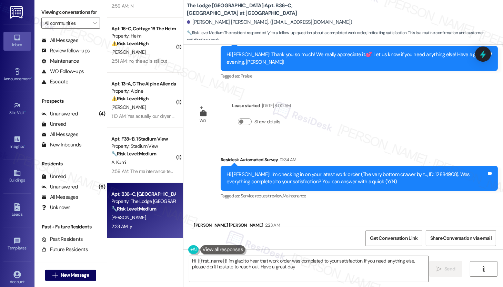
type textarea "Hi {{first_name}}! I'm glad to hear that work order was completed to your satis…"
click at [237, 244] on textarea "Hi {{first_name}}! I'm glad to hear that work order was completed to your satis…" at bounding box center [308, 269] width 239 height 26
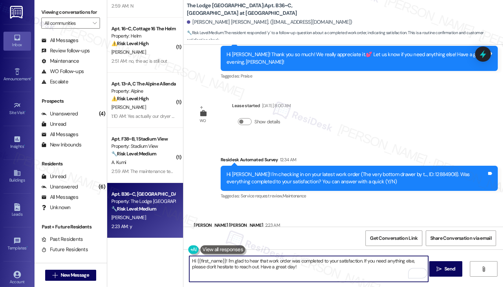
drag, startPoint x: 218, startPoint y: 264, endPoint x: 294, endPoint y: 263, distance: 75.9
click at [294, 244] on textarea "Hi {{first_name}}! I'm glad to hear that work order was completed to your satis…" at bounding box center [308, 269] width 239 height 26
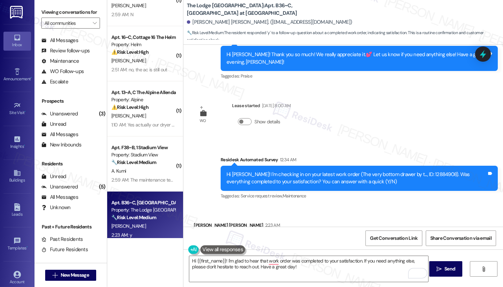
scroll to position [28, 0]
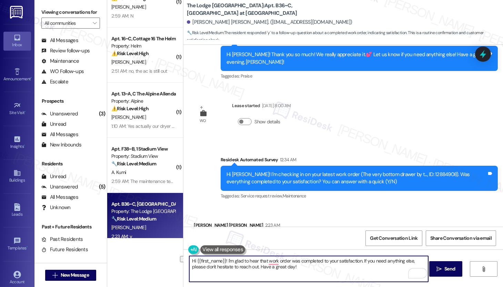
drag, startPoint x: 235, startPoint y: 263, endPoint x: 287, endPoint y: 264, distance: 51.8
click at [287, 244] on textarea "Hi {{first_name}}! I'm glad to hear that work order was completed to your satis…" at bounding box center [308, 269] width 239 height 26
click at [288, 244] on textarea "Hi {{first_name}}! I'm glad to hear that work order was completed to your satis…" at bounding box center [308, 269] width 239 height 26
click at [287, 244] on textarea "Hi {{first_name}}! I'm glad to hear that work order was completed to your satis…" at bounding box center [308, 269] width 239 height 26
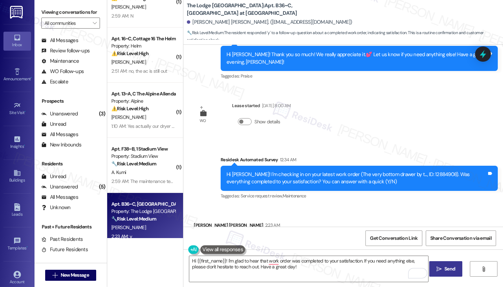
click at [450, 244] on button " Send" at bounding box center [446, 270] width 33 height 16
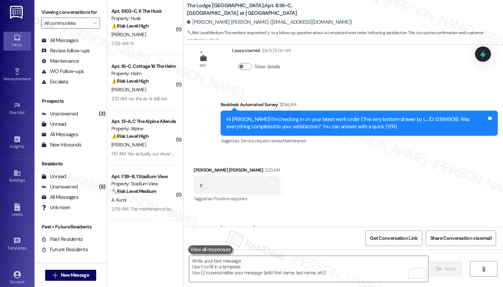
scroll to position [0, 0]
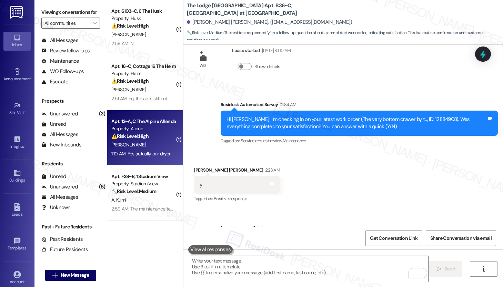
click at [150, 146] on div "[PERSON_NAME]" at bounding box center [143, 145] width 65 height 9
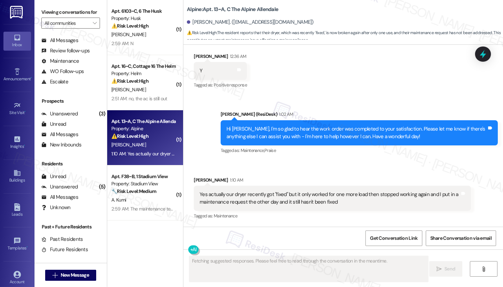
scroll to position [1970, 0]
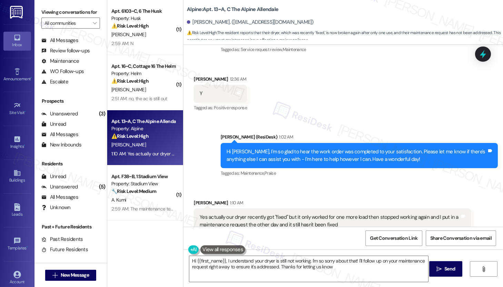
type textarea "Hi {{first_name}}, I understand your dryer is still not working. I'm so sorry a…"
click at [216, 214] on div "Yes actually our dryer recently got "fixed" but it only worked for one more loa…" at bounding box center [330, 221] width 260 height 15
drag, startPoint x: 196, startPoint y: 196, endPoint x: 282, endPoint y: 197, distance: 86.3
click at [282, 214] on div "Yes actually our dryer recently got "fixed" but it only worked for one more loa…" at bounding box center [330, 221] width 260 height 15
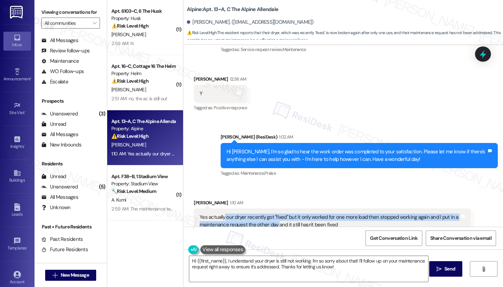
drag, startPoint x: 221, startPoint y: 195, endPoint x: 273, endPoint y: 199, distance: 52.3
click at [273, 214] on div "Yes actually our dryer recently got "fixed" but it only worked for one more loa…" at bounding box center [330, 221] width 260 height 15
click at [226, 214] on div "Yes actually our dryer recently got "fixed" but it only worked for one more loa…" at bounding box center [330, 221] width 260 height 15
drag, startPoint x: 196, startPoint y: 194, endPoint x: 290, endPoint y: 200, distance: 94.0
click at [290, 214] on div "Yes actually our dryer recently got "fixed" but it only worked for one more loa…" at bounding box center [330, 221] width 260 height 15
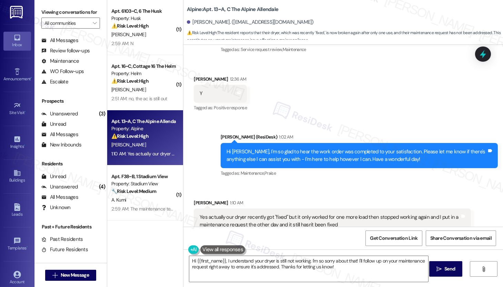
click at [311, 214] on div "Yes actually our dryer recently got "fixed" but it only worked for one more loa…" at bounding box center [330, 221] width 260 height 15
drag, startPoint x: 290, startPoint y: 196, endPoint x: 345, endPoint y: 196, distance: 55.2
click at [349, 214] on div "Yes actually our dryer recently got "fixed" but it only worked for one more loa…" at bounding box center [330, 221] width 260 height 15
drag, startPoint x: 325, startPoint y: 195, endPoint x: 383, endPoint y: 198, distance: 57.7
click at [383, 214] on div "Yes actually our dryer recently got "fixed" but it only worked for one more loa…" at bounding box center [330, 221] width 260 height 15
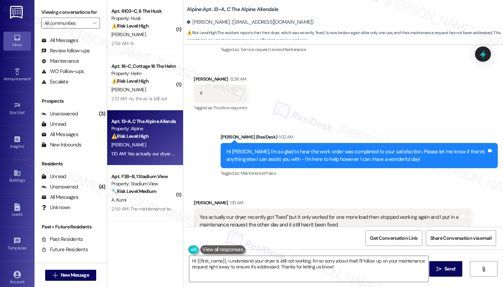
click at [220, 214] on div "Yes actually our dryer recently got "fixed" but it only worked for one more loa…" at bounding box center [330, 221] width 260 height 15
drag, startPoint x: 198, startPoint y: 203, endPoint x: 324, endPoint y: 202, distance: 125.9
click at [324, 214] on div "Yes actually our dryer recently got "fixed" but it only worked for one more loa…" at bounding box center [330, 221] width 260 height 15
click at [255, 244] on textarea "Hi {{first_name}}, I understand your dryer is still not working. I'm so sorry a…" at bounding box center [308, 269] width 239 height 26
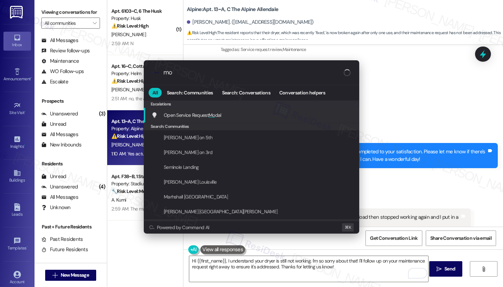
type input "mod"
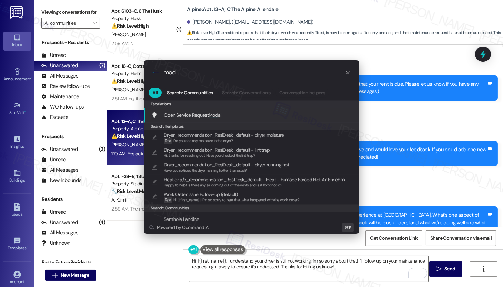
scroll to position [1970, 0]
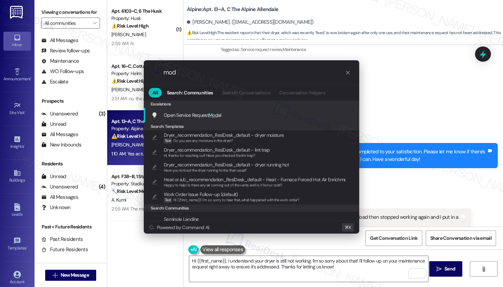
type input "mod"
click at [218, 117] on span "Mod" at bounding box center [213, 115] width 9 height 6
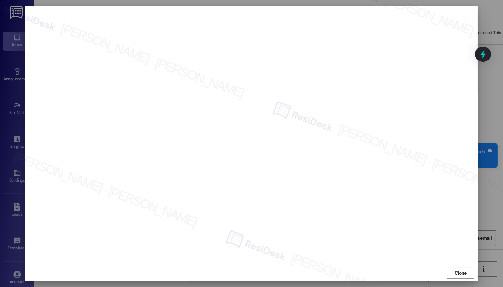
scroll to position [0, 0]
click at [451, 273] on button "Close" at bounding box center [461, 273] width 28 height 11
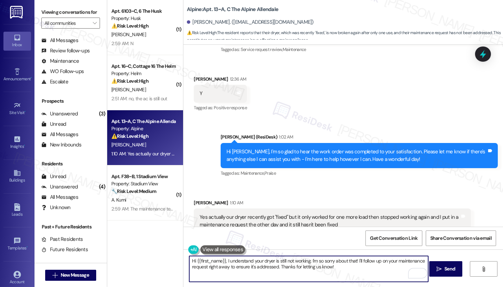
click at [265, 267] on textarea "Hi {{first_name}}, I understand your dryer is still not working. I'm so sorry a…" at bounding box center [308, 269] width 239 height 26
click at [377, 264] on textarea "Hi [PERSON_NAME], I appreciate you bringing this up. I went ahead and checked, …" at bounding box center [308, 269] width 239 height 26
drag, startPoint x: 375, startPoint y: 262, endPoint x: 379, endPoint y: 267, distance: 5.9
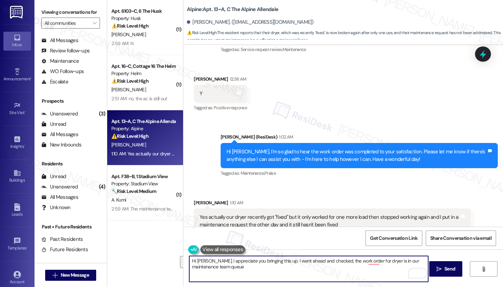
click at [379, 267] on textarea "Hi [PERSON_NAME], I appreciate you bringing this up. I went ahead and checked, …" at bounding box center [308, 269] width 239 height 26
paste textarea "your request is in our maintenance team's queue, and someone will be there soon…"
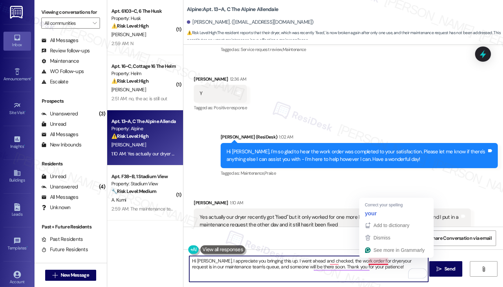
click at [377, 263] on textarea "Hi [PERSON_NAME], I appreciate you bringing this up. I went ahead and checked, …" at bounding box center [308, 269] width 239 height 26
type textarea "Hi [PERSON_NAME], I appreciate you bringing this up. I went ahead and checked, …"
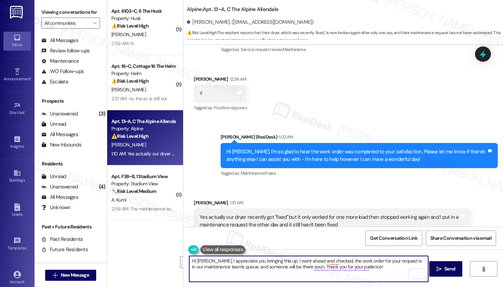
drag, startPoint x: 371, startPoint y: 272, endPoint x: 172, endPoint y: 259, distance: 199.8
click at [172, 259] on div "( 1 ) Apt. 6103~C, 6 The Husk Property: Husk ⚠️ Risk Level: High The resident r…" at bounding box center [305, 143] width 396 height 287
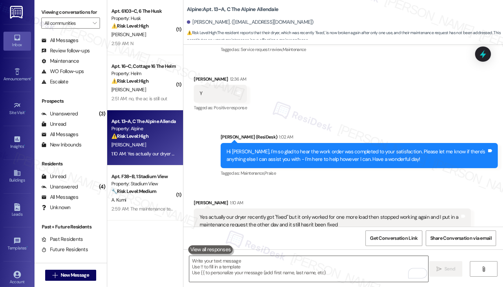
click at [201, 266] on textarea "To enrich screen reader interactions, please activate Accessibility in Grammarl…" at bounding box center [308, 269] width 239 height 26
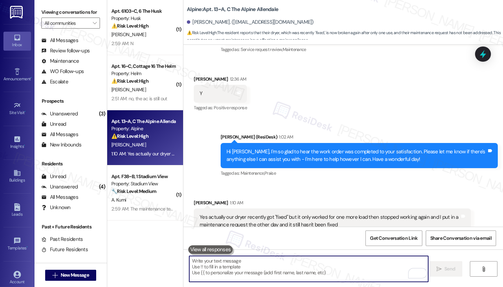
click at [201, 266] on textarea "To enrich screen reader interactions, please activate Accessibility in Grammarl…" at bounding box center [308, 269] width 239 height 26
paste textarea "Hi [PERSON_NAME], thank you for bringing this to my attention. I checked, and y…"
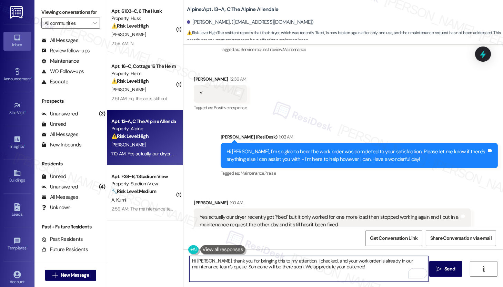
click at [347, 265] on textarea "Hi [PERSON_NAME], thank you for bringing this to my attention. I checked, and y…" at bounding box center [308, 269] width 239 height 26
type textarea "Hi [PERSON_NAME], thank you for bringing this to my attention. I checked, and y…"
click at [435, 270] on span " Send" at bounding box center [446, 269] width 22 height 7
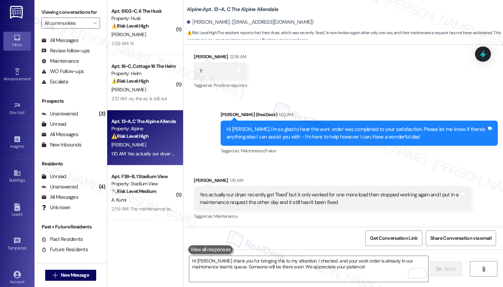
scroll to position [2025, 0]
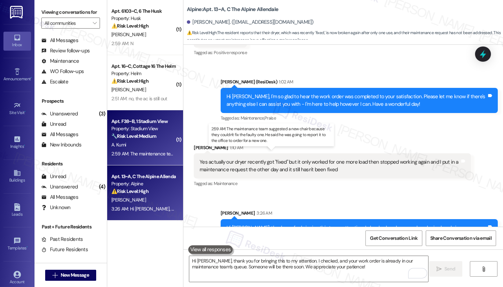
click at [144, 153] on div "2:59 AM: The maintenance team suggested a new chair because they couldn't fix t…" at bounding box center [276, 154] width 331 height 6
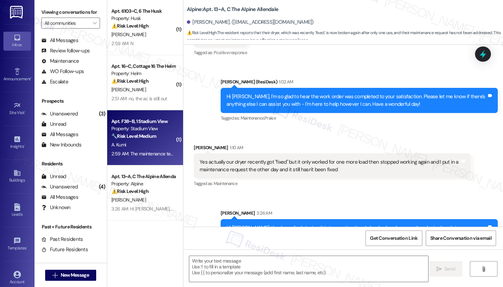
type textarea "Fetching suggested responses. Please feel free to read through the conversation…"
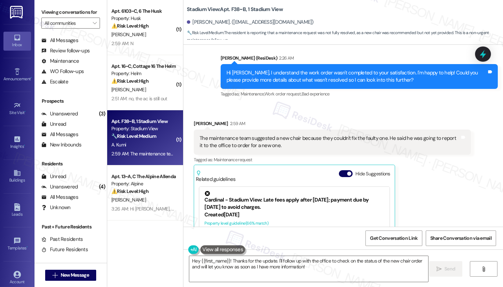
scroll to position [189, 0]
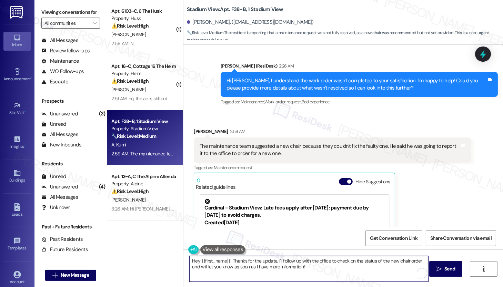
click at [292, 262] on textarea "Hey {{first_name}}! Thanks for the update. I'll follow up with the office to ch…" at bounding box center [308, 269] width 239 height 26
click at [309, 266] on textarea "Hey {{first_name}}! Thanks for the update. I'll follow up with the office to ch…" at bounding box center [308, 269] width 239 height 26
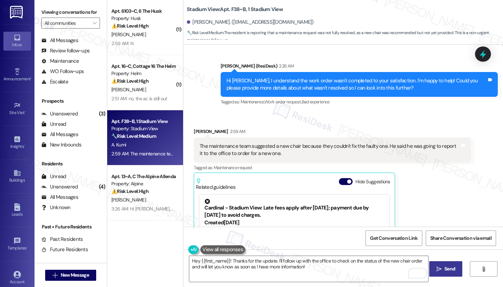
click at [456, 273] on button " Send" at bounding box center [446, 270] width 33 height 16
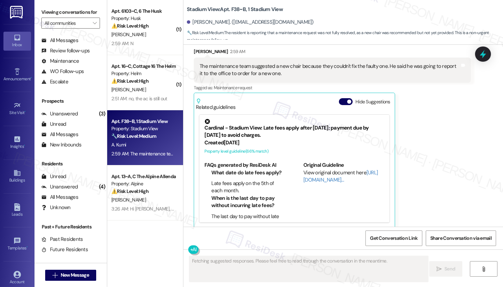
scroll to position [270, 0]
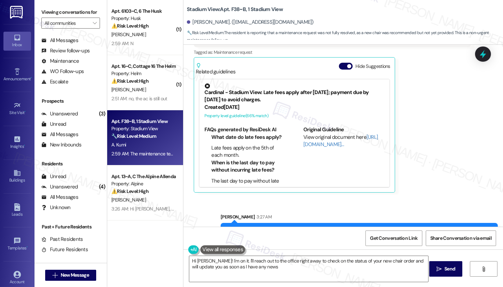
type textarea "Hi [PERSON_NAME]! I'm on it. I'll reach out to the office right away to check o…"
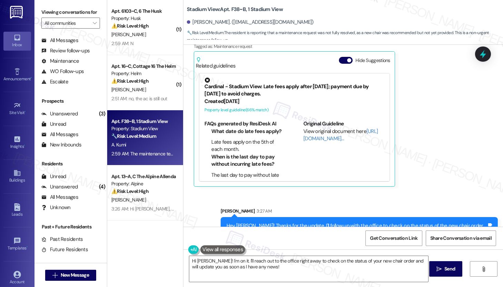
scroll to position [324, 0]
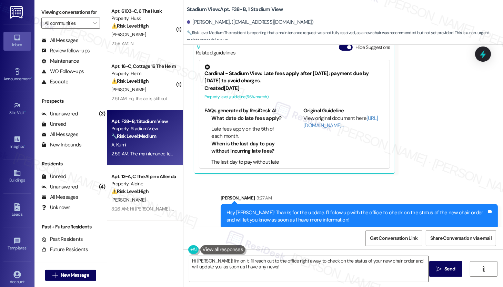
click at [317, 271] on textarea "Hi [PERSON_NAME]! I'm on it. I'll reach out to the office right away to check o…" at bounding box center [308, 269] width 239 height 26
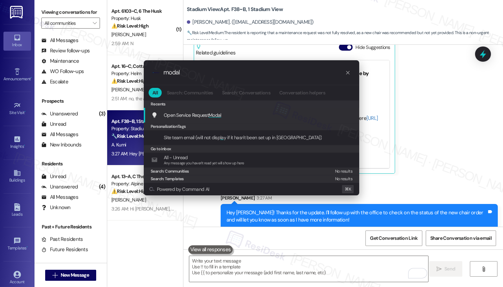
click at [240, 116] on div "Open Service Request Modal Add shortcut" at bounding box center [252, 115] width 202 height 8
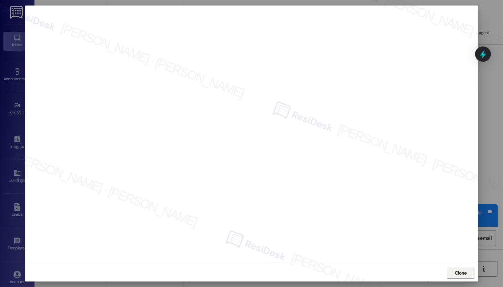
click at [456, 272] on span "Close" at bounding box center [461, 273] width 12 height 7
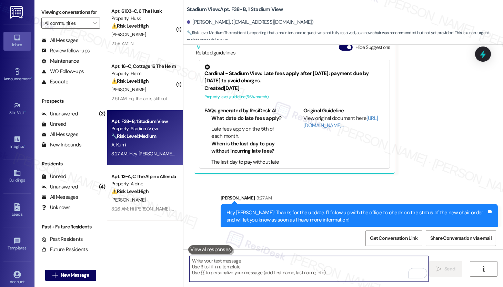
click at [262, 267] on textarea "To enrich screen reader interactions, please activate Accessibility in Grammarl…" at bounding box center [308, 269] width 239 height 26
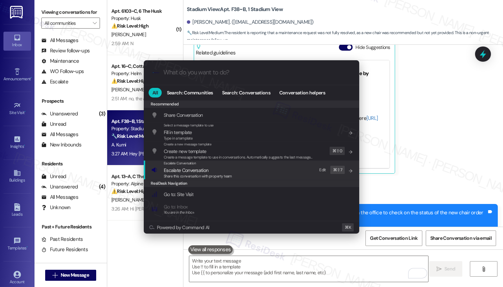
click at [213, 173] on span "Escalate Conversation" at bounding box center [198, 171] width 68 height 8
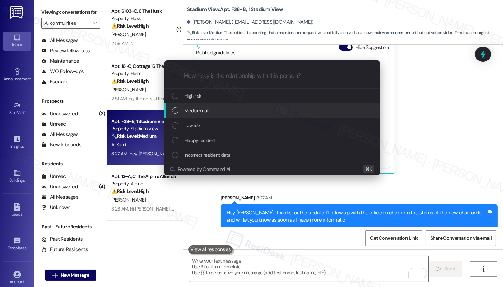
click at [218, 111] on div "Medium risk" at bounding box center [273, 111] width 202 height 8
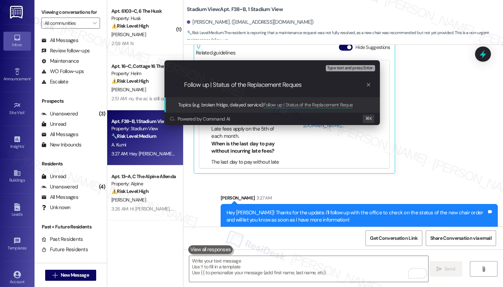
type input "Follow up | Status of the Replacement Request"
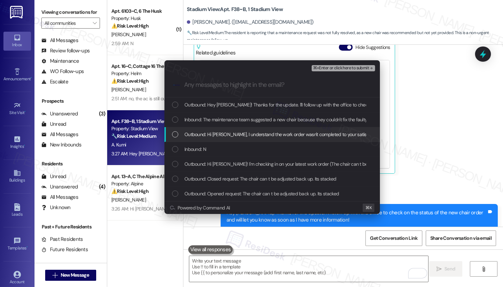
click at [223, 135] on span "Outbound: Hi [PERSON_NAME], I understand the work order wasn't completed to you…" at bounding box center [398, 135] width 426 height 8
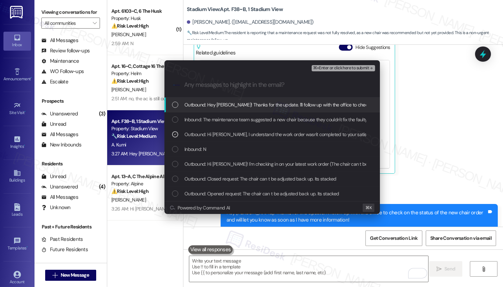
click at [236, 115] on div "Inbound: The maintenance team suggested a new chair because they couldn't fix t…" at bounding box center [273, 119] width 216 height 15
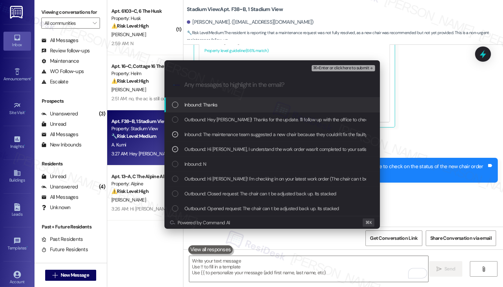
scroll to position [372, 0]
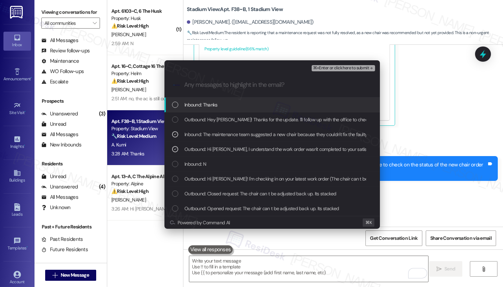
click at [237, 121] on span "Outbound: Hey [PERSON_NAME]! Thanks for the update. I'll follow up with the off…" at bounding box center [371, 120] width 373 height 8
click at [322, 69] on span "⌘+Enter or click here to submit" at bounding box center [341, 68] width 56 height 5
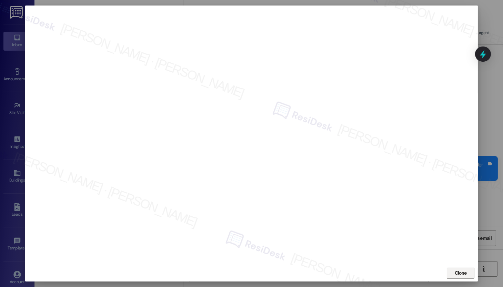
click at [464, 273] on span "Close" at bounding box center [461, 273] width 12 height 7
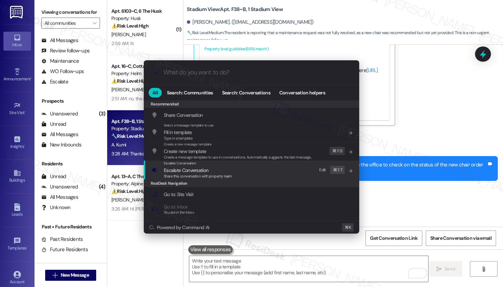
click at [220, 167] on span "Escalate Conversation" at bounding box center [198, 171] width 68 height 8
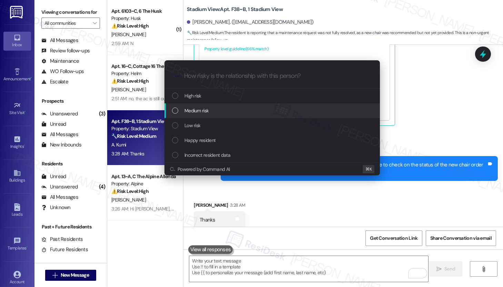
click at [220, 110] on div "Medium risk" at bounding box center [273, 111] width 202 height 8
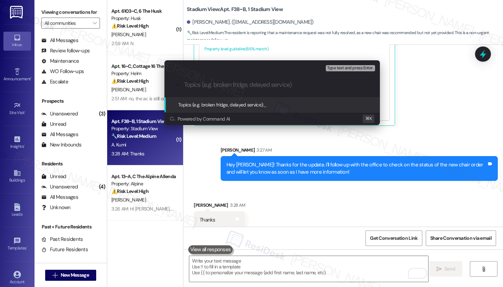
paste input "Follow up | Status of the Replacement Request"
type input "Follow up | Status of the Replacement Request"
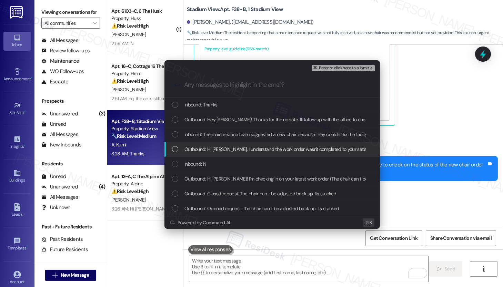
click at [245, 147] on span "Outbound: Hi [PERSON_NAME], I understand the work order wasn't completed to you…" at bounding box center [398, 150] width 426 height 8
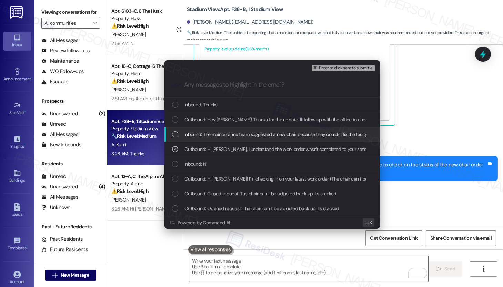
click at [250, 136] on span "Inbound: The maintenance team suggested a new chair because they couldn't fix t…" at bounding box center [350, 135] width 331 height 8
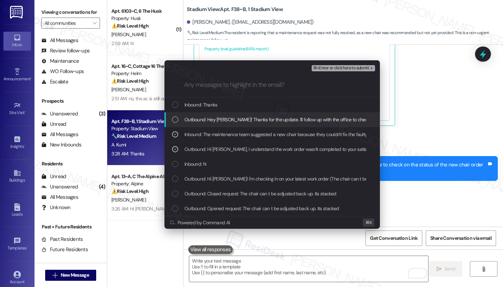
click at [279, 119] on span "Outbound: Hey Albert! Thanks for the update. I'll follow up with the office to …" at bounding box center [371, 120] width 373 height 8
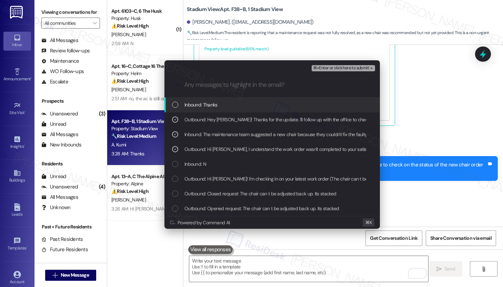
click at [328, 66] on span "⌘+Enter or click here to submit" at bounding box center [341, 68] width 56 height 5
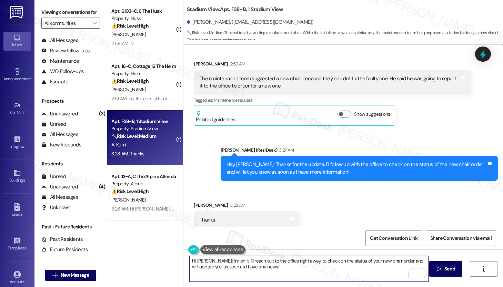
scroll to position [267, 0]
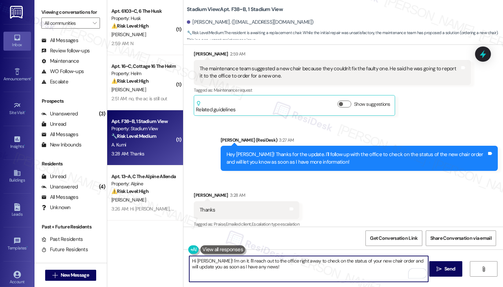
click at [269, 274] on textarea "Hi Albert! I'm on it. I'll reach out to the office right away to check on the s…" at bounding box center [308, 269] width 239 height 26
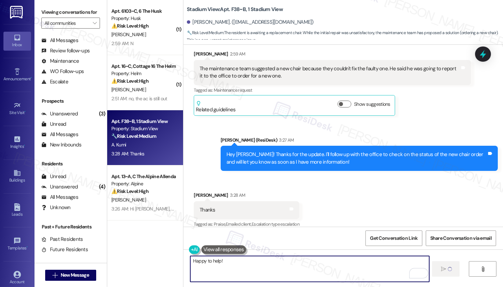
type textarea "Happy to help!"
click at [311, 186] on div "Received via SMS Albert Kumi 3:28 AM Thanks Tags and notes Tagged as: Praise , …" at bounding box center [344, 205] width 320 height 58
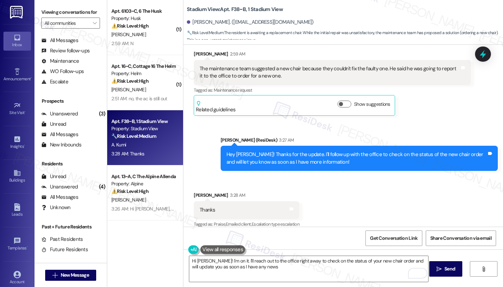
type textarea "Hi Albert! I'm on it. I'll reach out to the office right away to check on the s…"
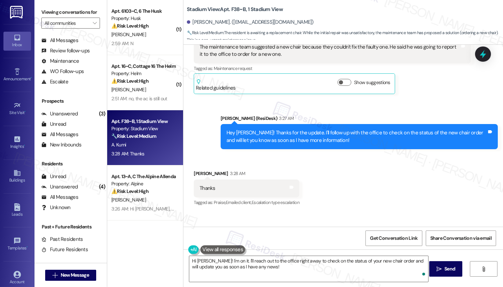
scroll to position [315, 0]
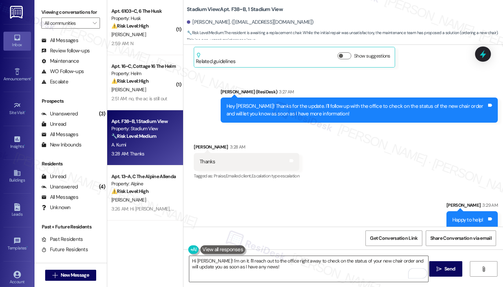
click at [269, 260] on textarea "Hi Albert! I'm on it. I'll reach out to the office right away to check on the s…" at bounding box center [308, 269] width 239 height 26
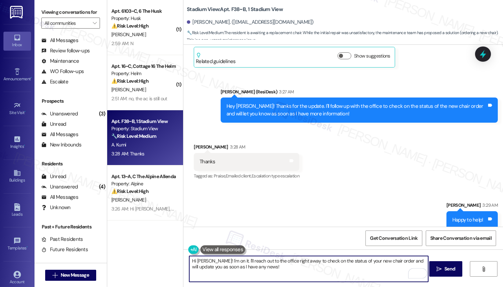
click at [269, 260] on textarea "Hi Albert! I'm on it. I'll reach out to the office right away to check on the s…" at bounding box center [308, 269] width 239 height 26
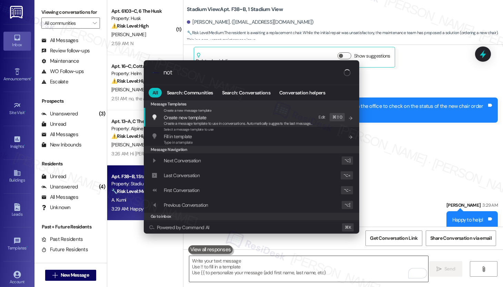
type input "note"
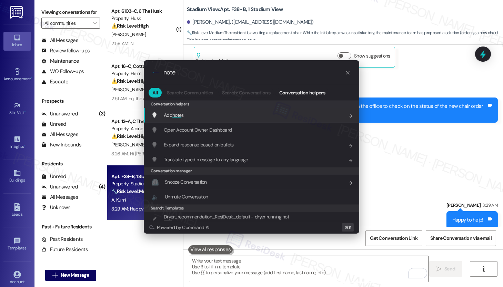
click at [203, 112] on div "Add note s Add shortcut" at bounding box center [252, 115] width 202 height 8
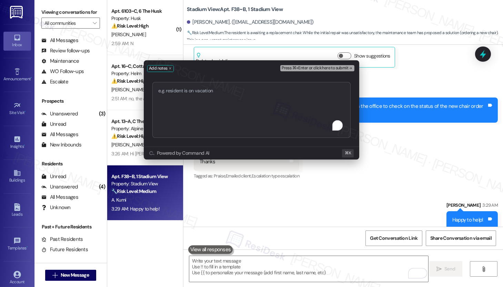
type textarea "Follow up | Status of the Replacement Request"
click at [313, 68] on span "Press ⌘+Enter or click here to submit" at bounding box center [315, 68] width 67 height 5
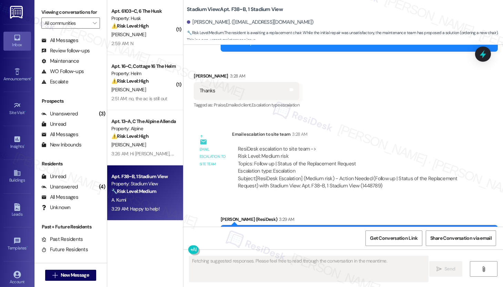
scroll to position [469, 0]
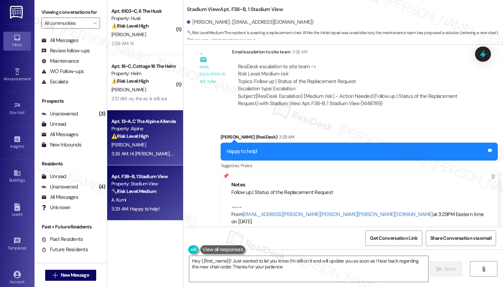
type textarea "Hey {{first_name}}! Just wanted to let you know I'm still on it and will update…"
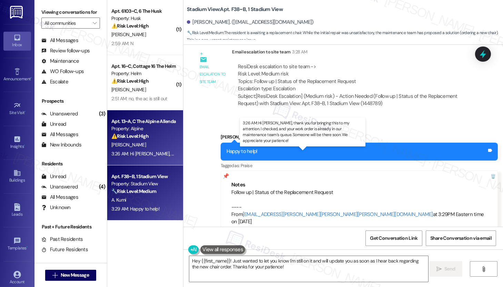
click at [150, 152] on div "3:26 AM: Hi Alyssa, thank you for bringing this to my attention. I checked, and…" at bounding box center [318, 154] width 414 height 6
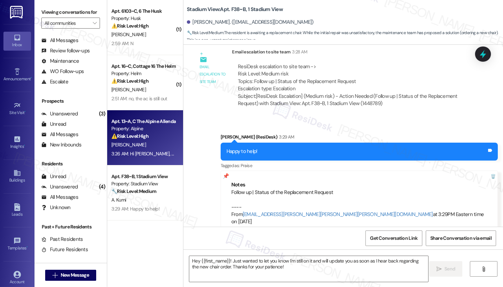
type textarea "Fetching suggested responses. Please feel free to read through the conversation…"
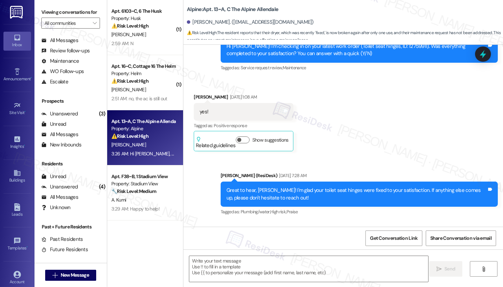
type textarea "Fetching suggested responses. Please feel free to read through the conversation…"
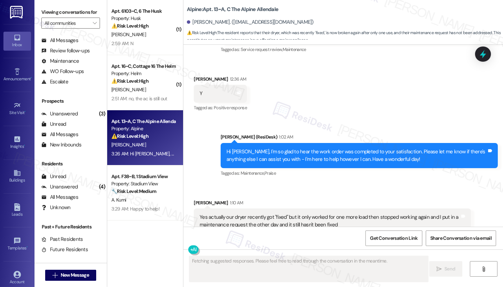
scroll to position [2036, 0]
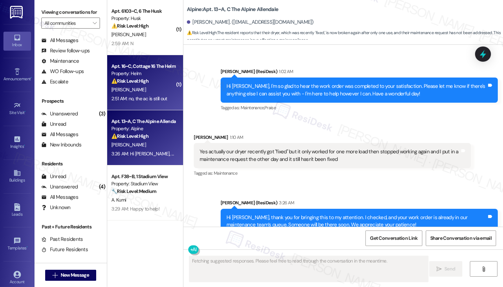
click at [152, 95] on div "2:51 AM: no, the ac is still out 2:51 AM: no, the ac is still out" at bounding box center [143, 99] width 65 height 9
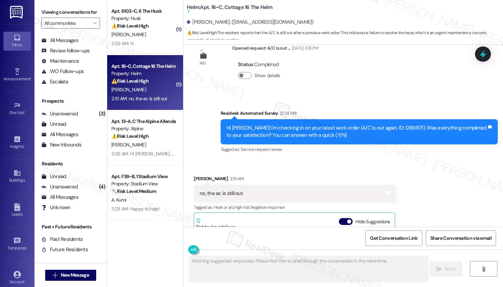
scroll to position [2126, 0]
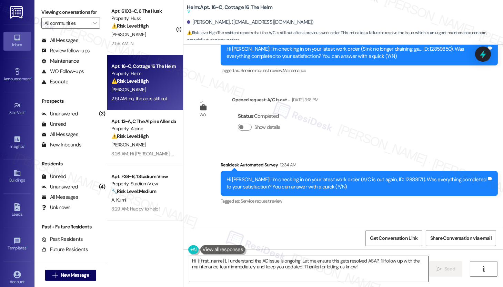
click at [348, 267] on textarea "Hi {{first_name}}, I understand the AC issue is ongoing. Let me ensure this get…" at bounding box center [308, 269] width 239 height 26
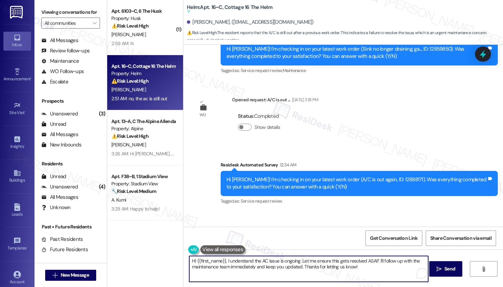
click at [348, 267] on textarea "Hi {{first_name}}, I understand the AC issue is ongoing. Let me ensure this get…" at bounding box center [308, 269] width 239 height 26
click at [377, 266] on textarea "Hi {{first_name}}, I understand the AC issue is ongoing. Let me ensure this get…" at bounding box center [308, 269] width 239 height 26
drag, startPoint x: 377, startPoint y: 266, endPoint x: 227, endPoint y: 260, distance: 150.5
click at [227, 260] on textarea "Hi {{first_name}}, I understand the AC issue is ongoing. Let me ensure this get…" at bounding box center [308, 269] width 239 height 26
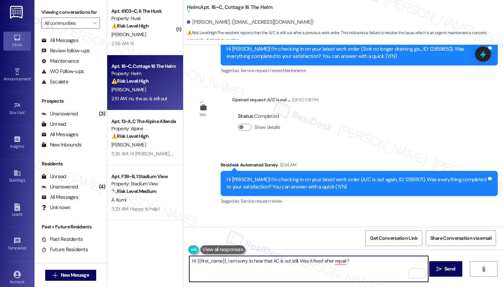
click at [201, 227] on div "Angelina Skildum 2:51 AM" at bounding box center [294, 232] width 201 height 10
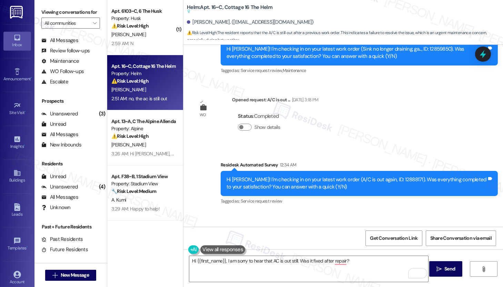
click at [201, 227] on div "Angelina Skildum 2:51 AM" at bounding box center [294, 232] width 201 height 10
copy div "Angelina"
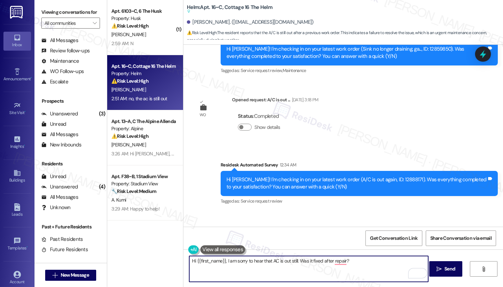
drag, startPoint x: 223, startPoint y: 260, endPoint x: 194, endPoint y: 262, distance: 28.7
click at [194, 262] on textarea "Hi {{first_name}}, I am sorry to hear that AC is out still. Was it fixed after …" at bounding box center [308, 269] width 239 height 26
paste textarea "Angelina"
click at [331, 261] on textarea "Hi Angelina, I am sorry to hear that AC is out still. Was it fixed after repair?" at bounding box center [308, 269] width 239 height 26
type textarea "Hi Angelina, I am sorry to hear that AC is out still. Was it fixed after repair…"
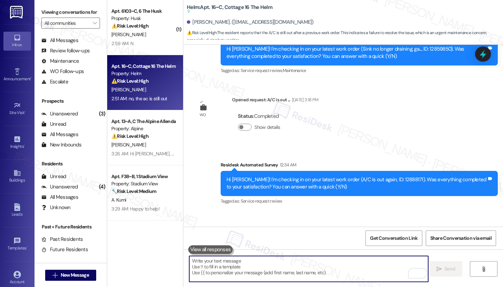
click at [226, 272] on textarea "To enrich screen reader interactions, please activate Accessibility in Grammarl…" at bounding box center [308, 269] width 239 height 26
paste textarea "Hi [PERSON_NAME], I’m sorry to hear your AC is still not working. Could you cla…"
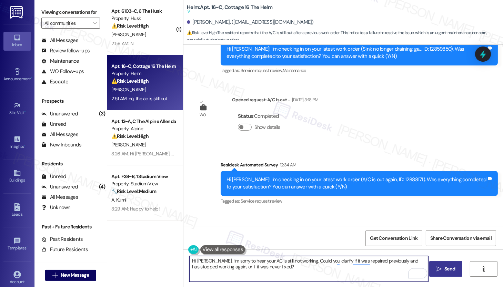
type textarea "Hi [PERSON_NAME], I’m sorry to hear your AC is still not working. Could you cla…"
click at [445, 267] on span "Send" at bounding box center [450, 269] width 11 height 7
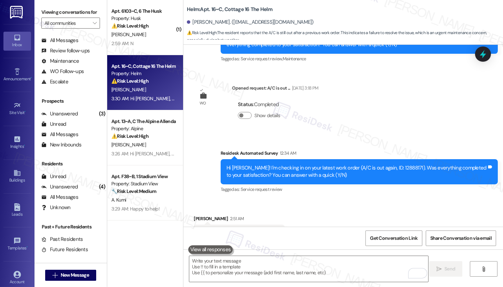
scroll to position [2172, 0]
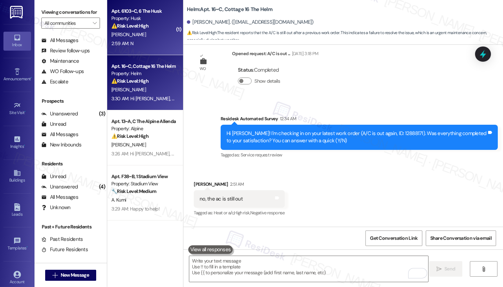
click at [145, 40] on div "2:59 AM: N 2:59 AM: N" at bounding box center [143, 43] width 65 height 9
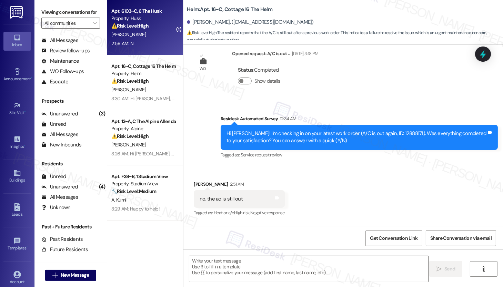
type textarea "Fetching suggested responses. Please feel free to read through the conversation…"
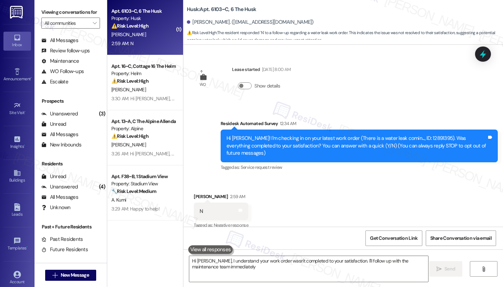
scroll to position [1, 0]
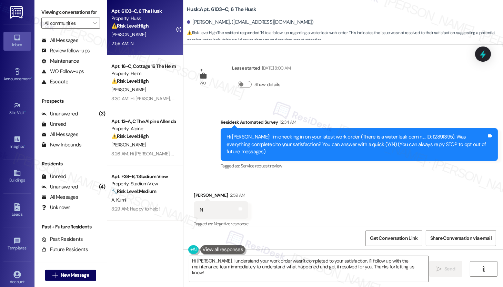
click at [300, 193] on div "Received via SMS Patrick Brown 2:59 AM N Tags and notes Tagged as: Negative res…" at bounding box center [344, 205] width 320 height 58
click at [292, 269] on textarea "Hi Patrick, I understand your work order wasn't completed to your satisfaction.…" at bounding box center [308, 269] width 239 height 26
click at [214, 265] on textarea "Hi Patrick, I understand your work order wasn't completed to your satisfaction.…" at bounding box center [308, 269] width 239 height 26
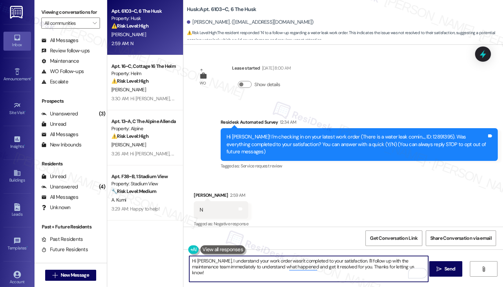
click at [214, 265] on textarea "Hi Patrick, I understand your work order wasn't completed to your satisfaction.…" at bounding box center [308, 269] width 239 height 26
paste textarea "{{first_name}}, I understand the work order wasn't completed to your satisfacti…"
click at [251, 270] on textarea "Hi {{first_name}}, I understand the work order wasn't completed to your satisfa…" at bounding box center [308, 269] width 239 height 26
click at [388, 269] on textarea "Hi {{first_name}}, I understand the work order wasn't completed to your satisfa…" at bounding box center [308, 269] width 239 height 26
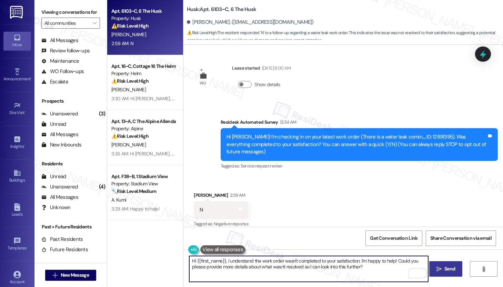
type textarea "Hi {{first_name}}, I understand the work order wasn't completed to your satisfa…"
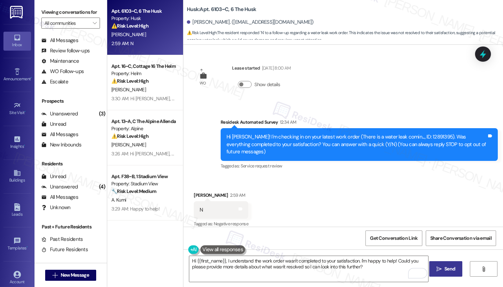
click at [441, 272] on icon "" at bounding box center [439, 270] width 5 height 6
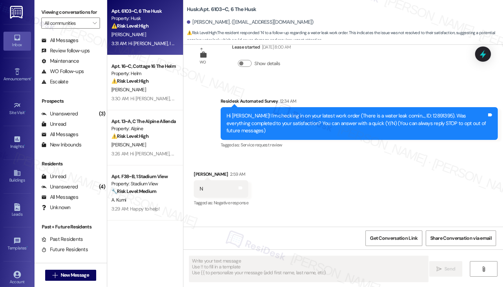
scroll to position [57, 0]
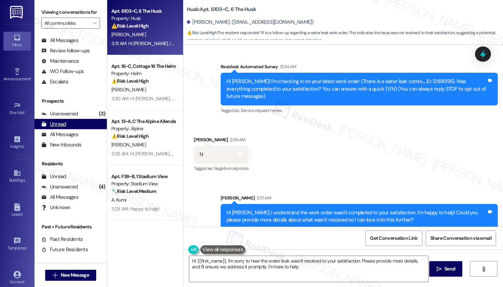
type textarea "Hi {{first_name}}, I'm sorry to hear the water leak wasn't resolved to your sat…"
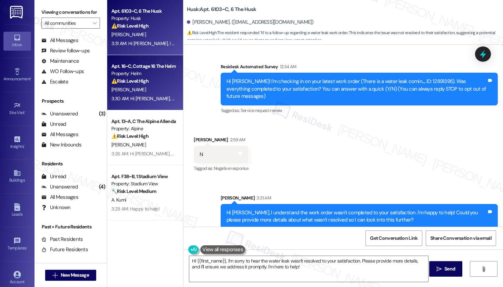
click at [148, 101] on div "3:30 AM: Hi Angelina, I’m sorry to hear your AC is still not working. Could you…" at bounding box center [285, 99] width 348 height 6
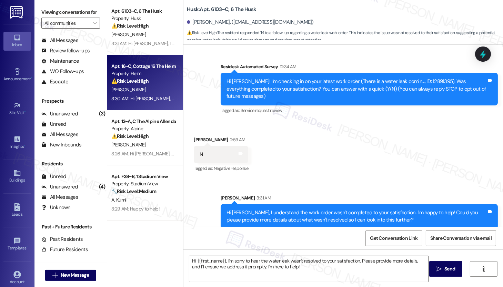
type textarea "Fetching suggested responses. Please feel free to read through the conversation…"
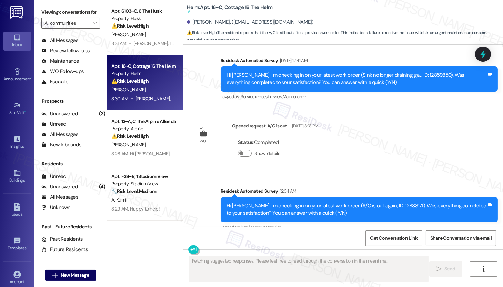
scroll to position [2233, 0]
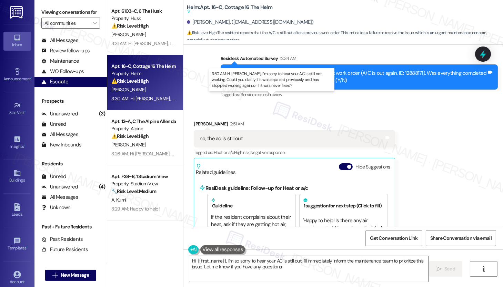
type textarea "Hi {{first_name}}, I'm so sorry to hear your AC is still out! I'll immediately …"
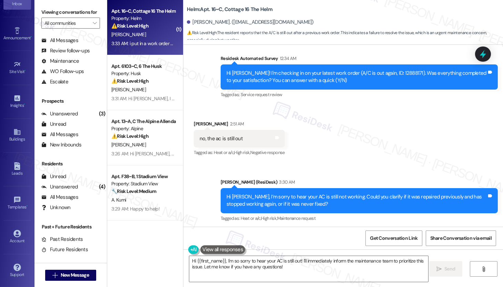
scroll to position [2238, 0]
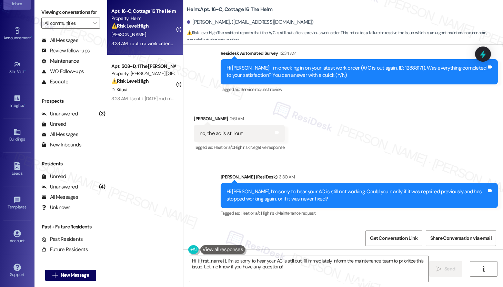
drag, startPoint x: 275, startPoint y: 205, endPoint x: 387, endPoint y: 206, distance: 111.8
click at [387, 254] on div "i put in a work order and on the 19th, it was completed but the a/c was still b…" at bounding box center [330, 261] width 260 height 15
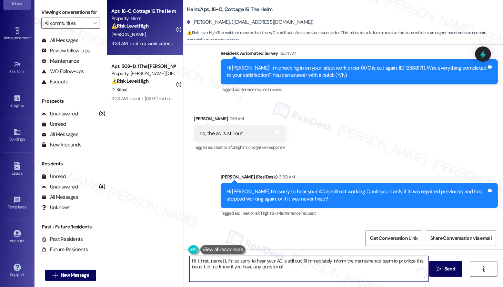
click at [261, 268] on textarea "Hi {{first_name}}, I'm so sorry to hear your AC is still out! I'll immediately …" at bounding box center [308, 269] width 239 height 26
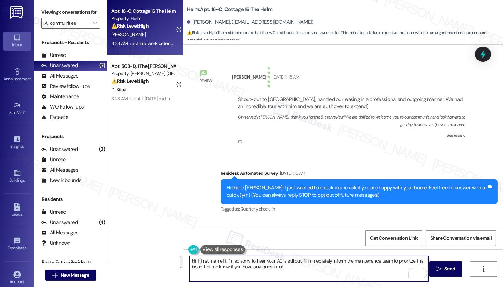
scroll to position [2238, 0]
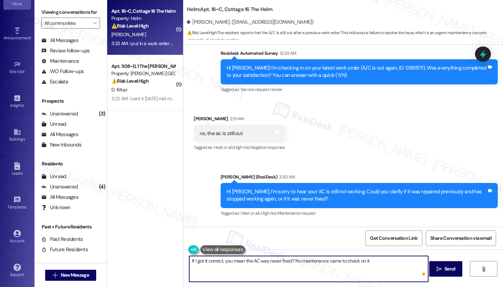
type textarea "If I got it correct, you mean the AC was never fixed? No maintenance came to ch…"
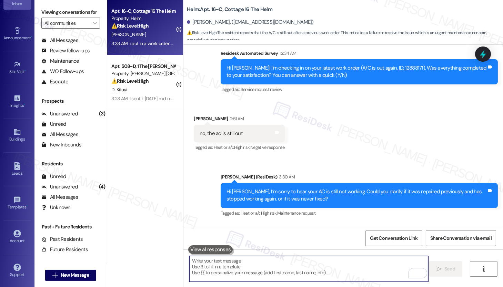
click at [225, 269] on textarea "To enrich screen reader interactions, please activate Accessibility in Grammarl…" at bounding box center [308, 269] width 239 height 26
paste textarea "Just to confirm, you mean the AC was never fixed and no maintenance has come to…"
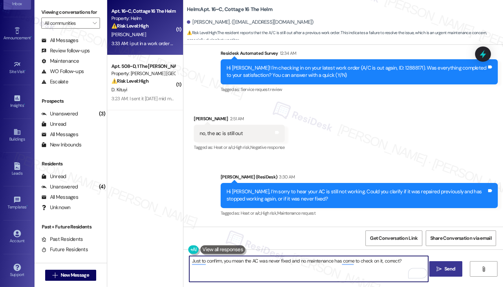
type textarea "Just to confirm, you mean the AC was never fixed and no maintenance has come to…"
click at [447, 269] on span "Send" at bounding box center [450, 269] width 11 height 7
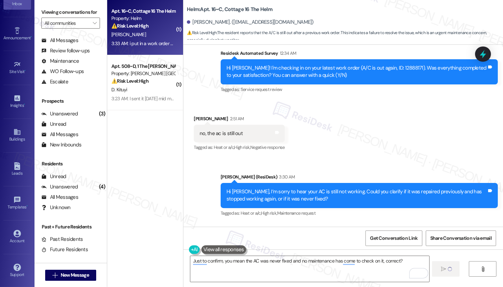
click at [450, 234] on div "Received via SMS Angelina Skildum 3:33 AM i put in a work order and on the 19th…" at bounding box center [333, 256] width 288 height 45
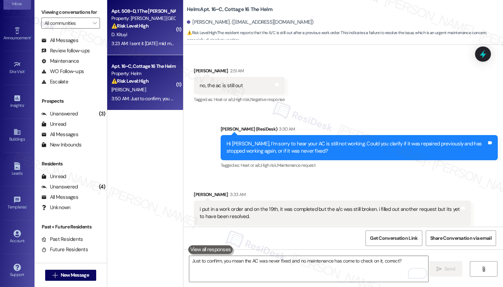
click at [156, 35] on div "D. Kituyi" at bounding box center [143, 34] width 65 height 9
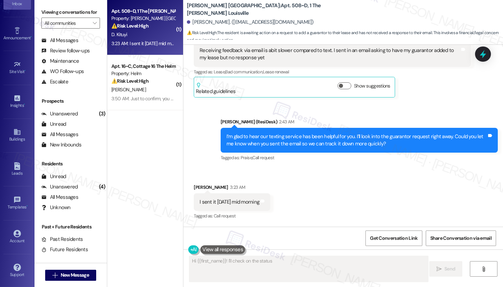
scroll to position [586, 0]
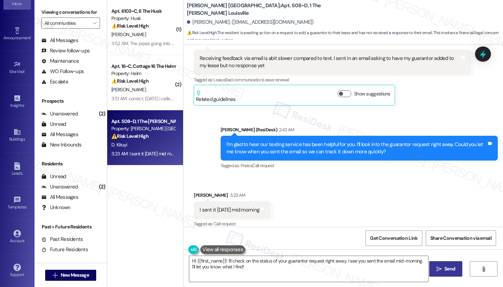
click at [274, 152] on div "I’m glad to hear our texting service has been helpful for you. I’ll look into t…" at bounding box center [359, 148] width 277 height 25
click at [266, 141] on div "I’m glad to hear our texting service has been helpful for you. I’ll look into t…" at bounding box center [357, 148] width 260 height 15
drag, startPoint x: 244, startPoint y: 145, endPoint x: 309, endPoint y: 147, distance: 65.2
click at [309, 148] on div "I’m glad to hear our texting service has been helpful for you. I’ll look into t…" at bounding box center [357, 148] width 260 height 15
drag, startPoint x: 206, startPoint y: 204, endPoint x: 234, endPoint y: 205, distance: 28.0
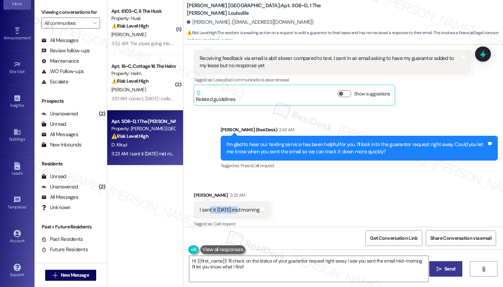
click at [234, 207] on div "I sent it today mid morning" at bounding box center [230, 210] width 60 height 7
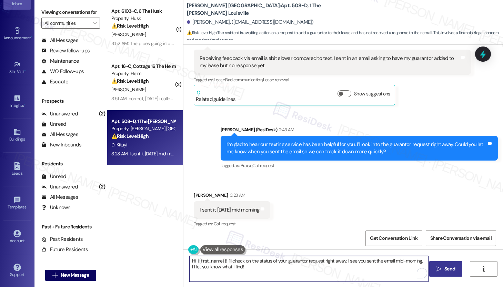
click at [271, 270] on textarea "Hi {{first_name}}! I'll check on the status of your guarantor request right awa…" at bounding box center [308, 269] width 239 height 26
click at [325, 263] on textarea "Hi {{first_name}}! I'll check on the status of your guarantor request right awa…" at bounding box center [308, 269] width 239 height 26
type textarea "Let me check on it. I'll get back to you as soon as I receive a reply from the …"
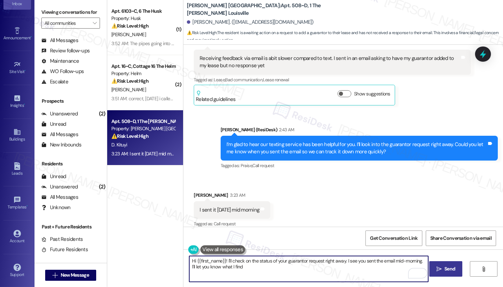
type textarea "Hi {{first_name}}! I'll check on the status of your guarantor request right awa…"
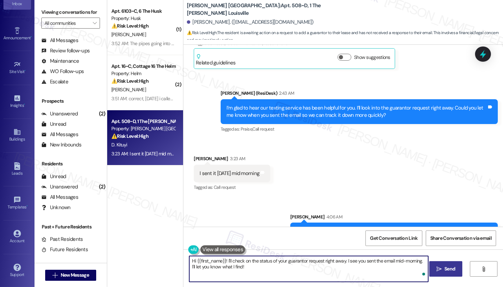
scroll to position [634, 0]
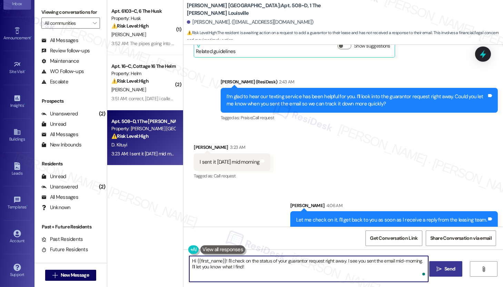
click at [335, 261] on textarea "Hi {{first_name}}! I'll check on the status of your guarantor request right awa…" at bounding box center [308, 269] width 239 height 26
click at [336, 262] on textarea "Hi {{first_name}}! I'll check on the status of your guarantor request right awa…" at bounding box center [308, 269] width 239 height 26
click at [327, 266] on textarea "Hi {{first_name}}! I'll check on the status of your guarantor request right awa…" at bounding box center [308, 269] width 239 height 26
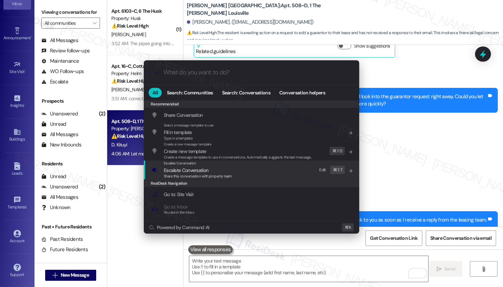
click at [279, 168] on div "Escalate Conversation Escalate Conversation Share this conversation with proper…" at bounding box center [252, 170] width 202 height 19
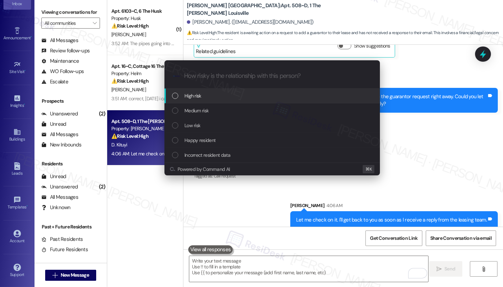
click at [275, 95] on div "High risk" at bounding box center [273, 96] width 202 height 8
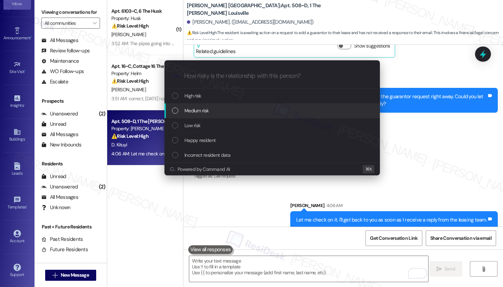
click at [267, 109] on div "Medium risk" at bounding box center [273, 111] width 202 height 8
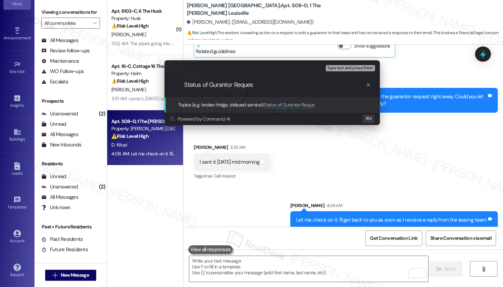
type input "Status of Gurantor Request"
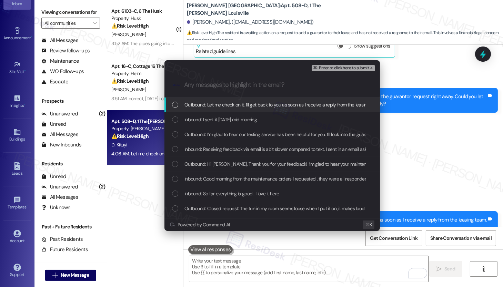
click at [343, 105] on span "Outbound: Let me check on it. I'll get back to you as soon as I receive a reply…" at bounding box center [283, 105] width 197 height 8
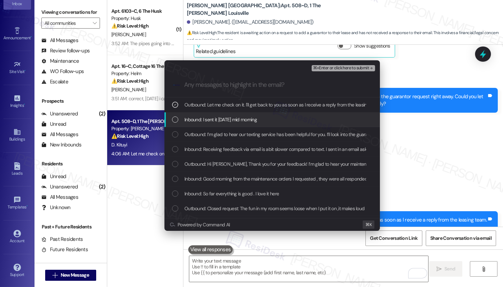
click at [331, 117] on div "Inbound: I sent it today mid morning" at bounding box center [273, 120] width 202 height 8
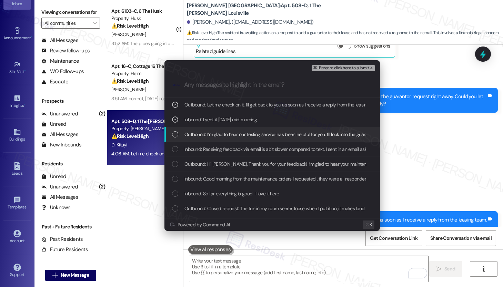
click at [321, 138] on span "Outbound: I’m glad to hear our texting service has been helpful for you. I’ll l…" at bounding box center [388, 135] width 406 height 8
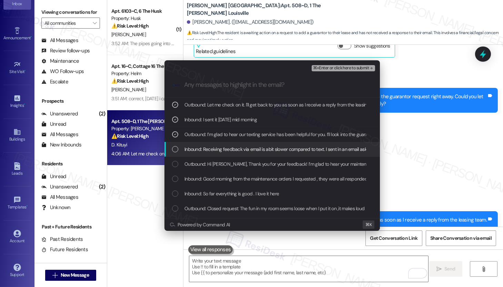
click at [317, 151] on span "Inbound: Receiving feedback via email is abit slower compared to text. I sent i…" at bounding box center [341, 150] width 313 height 8
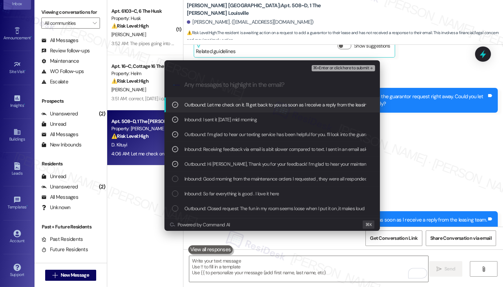
click at [360, 66] on span "⌘+Enter or click here to submit" at bounding box center [341, 68] width 56 height 5
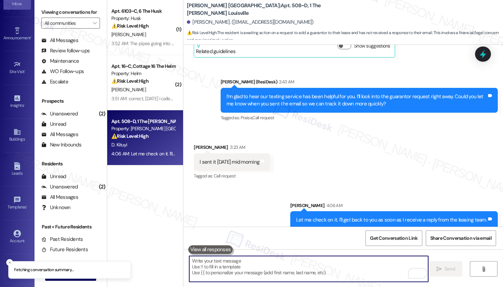
click at [361, 73] on div "Sent via SMS Emily (ResiDesk) 2:43 AM I’m glad to hear our texting service has …" at bounding box center [360, 100] width 288 height 55
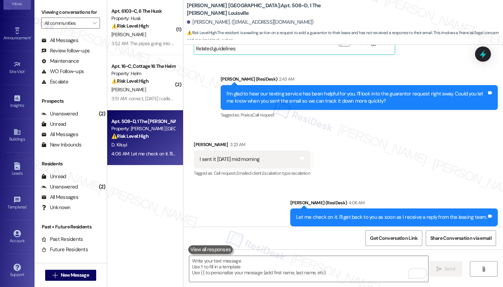
scroll to position [644, 0]
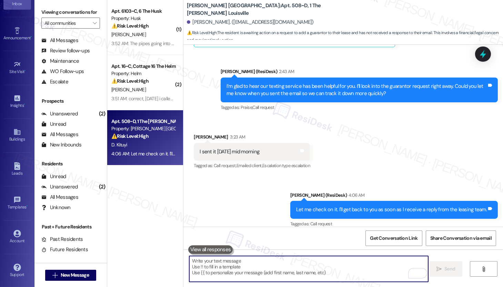
drag, startPoint x: 217, startPoint y: 263, endPoint x: 230, endPoint y: 263, distance: 12.4
click at [218, 263] on textarea "To enrich screen reader interactions, please activate Accessibility in Grammarl…" at bounding box center [308, 269] width 239 height 26
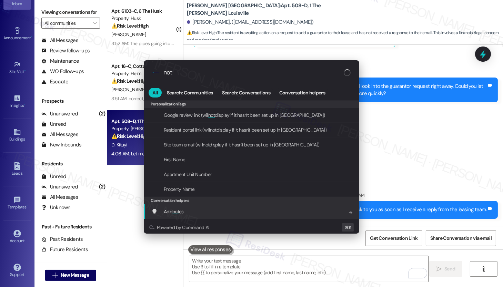
type input "note"
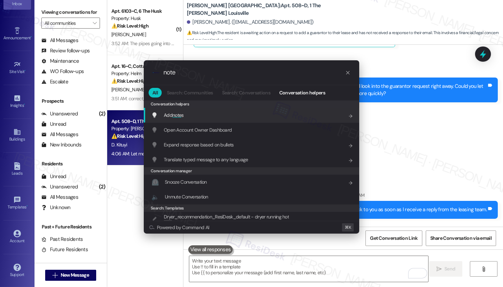
click at [220, 115] on div "Add note s Add shortcut" at bounding box center [252, 115] width 202 height 8
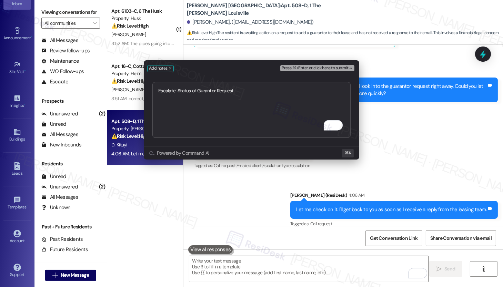
type textarea "Escalate: Status of Gurantor Request"
click at [295, 65] on button "Press ⌘+Enter or click here to submit" at bounding box center [317, 68] width 74 height 6
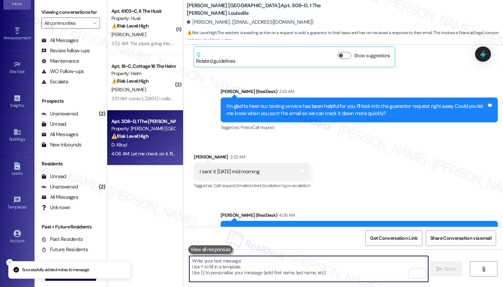
scroll to position [788, 0]
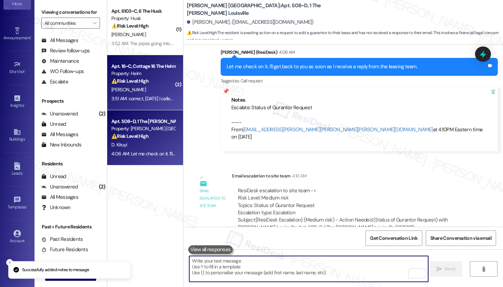
click at [144, 89] on div "[PERSON_NAME]" at bounding box center [143, 90] width 65 height 9
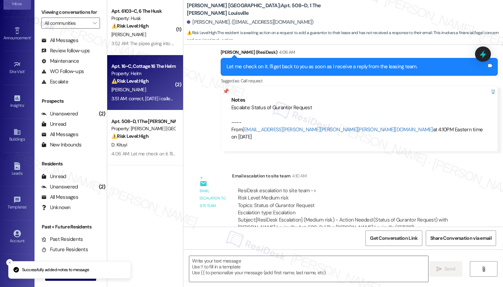
type textarea "Fetching suggested responses. Please feel free to read through the conversation…"
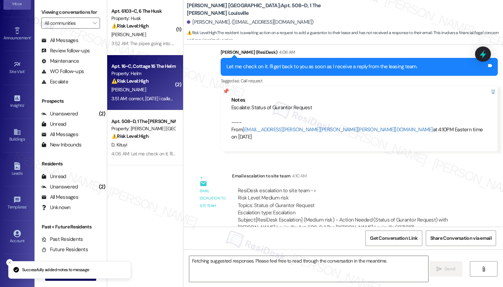
click at [144, 89] on div "[PERSON_NAME]" at bounding box center [143, 90] width 65 height 9
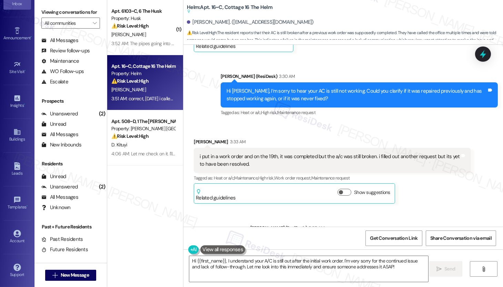
scroll to position [2413, 0]
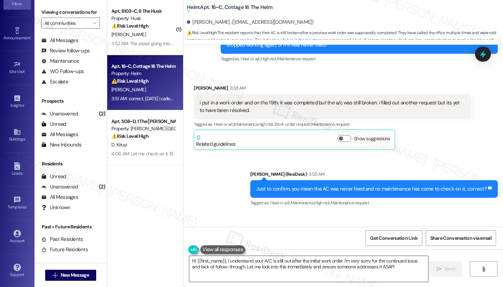
click at [225, 267] on textarea "Hi {{first_name}}, I understand your A/C is still out after the initial work or…" at bounding box center [308, 269] width 239 height 26
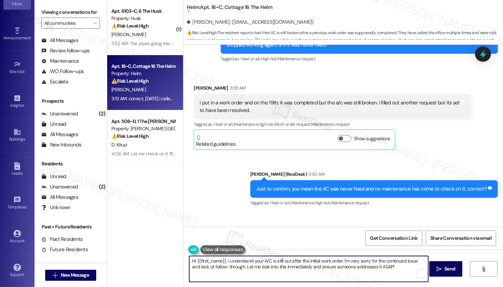
click at [225, 267] on textarea "Hi {{first_name}}, I understand your A/C is still out after the initial work or…" at bounding box center [308, 269] width 239 height 26
paste textarea "Can you tell me a bit more about what’s happening—does the unit turn on at all,…"
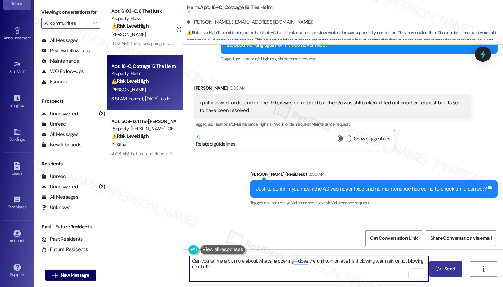
type textarea "Can you tell me a bit more about what’s happening—does the unit turn on at all,…"
click at [447, 271] on span "Send" at bounding box center [450, 269] width 11 height 7
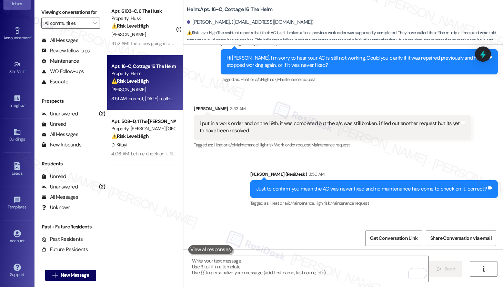
scroll to position [2427, 0]
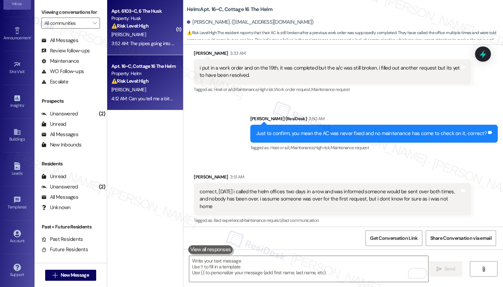
click at [155, 32] on div "[PERSON_NAME]" at bounding box center [143, 34] width 65 height 9
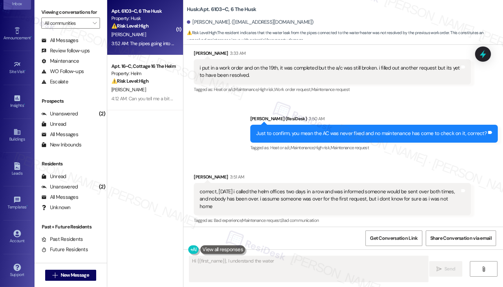
scroll to position [140, 0]
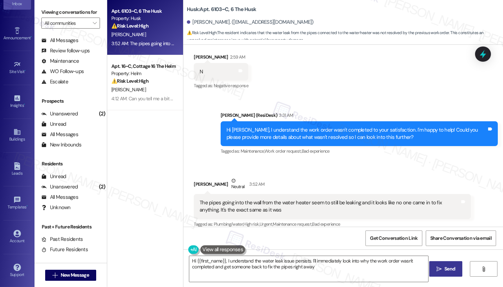
type textarea "Hi {{first_name}}, I understand the water leak issue persists. I'll immediately…"
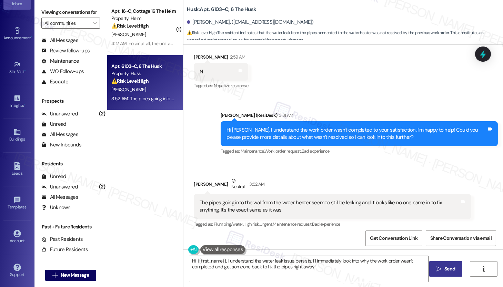
scroll to position [140, 0]
click at [265, 199] on div "The pipes going into the wall from the water heater seem to still be leaking an…" at bounding box center [330, 206] width 260 height 15
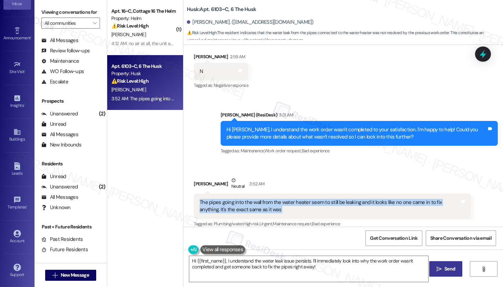
click at [253, 199] on div "The pipes going into the wall from the water heater seem to still be leaking an…" at bounding box center [330, 206] width 260 height 15
drag, startPoint x: 238, startPoint y: 195, endPoint x: 332, endPoint y: 199, distance: 93.6
click at [332, 199] on div "The pipes going into the wall from the water heater seem to still be leaking an…" at bounding box center [330, 206] width 260 height 15
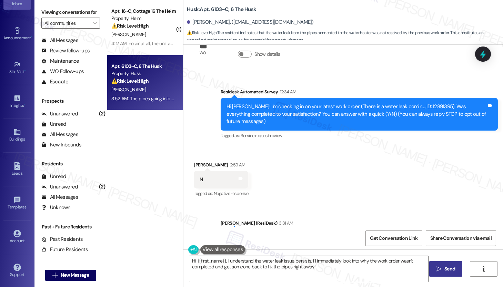
scroll to position [31, 0]
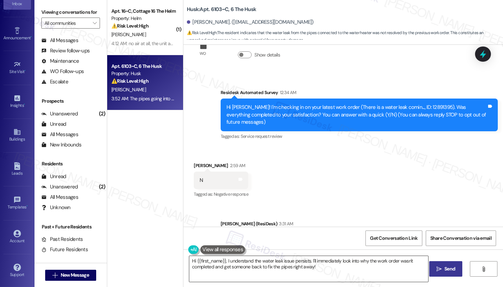
click at [291, 268] on textarea "Hi {{first_name}}, I understand the water leak issue persists. I'll immediately…" at bounding box center [308, 269] width 239 height 26
click at [290, 269] on textarea "Hi {{first_name}}, I understand the water leak issue persists. I'll immediately…" at bounding box center [308, 269] width 239 height 26
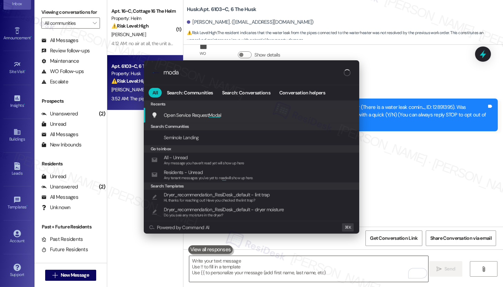
type input "modal"
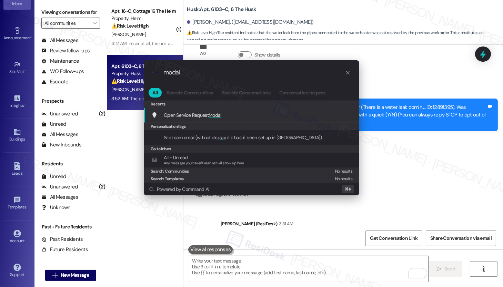
click at [276, 114] on div "Open Service Request Modal Add shortcut" at bounding box center [252, 115] width 202 height 8
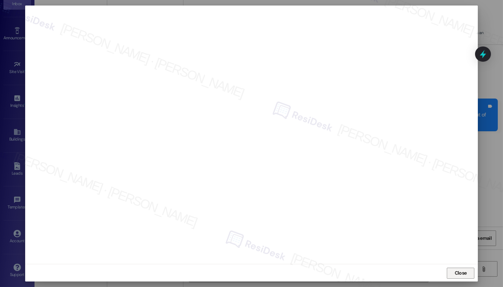
click at [459, 270] on span "Close" at bounding box center [461, 273] width 12 height 7
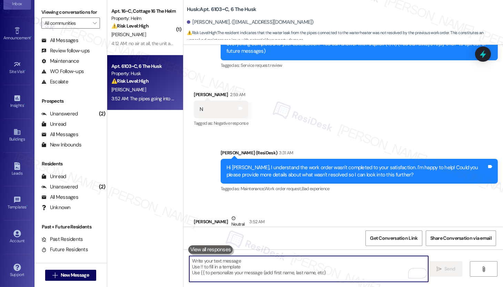
scroll to position [140, 0]
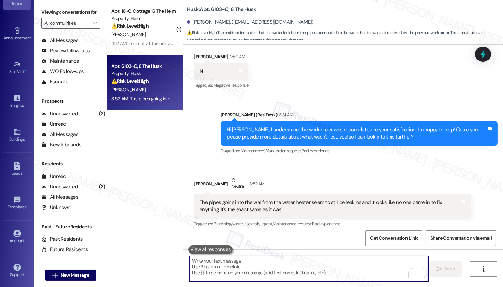
click at [248, 199] on div "The pipes going into the wall from the water heater seem to still be leaking an…" at bounding box center [330, 206] width 260 height 15
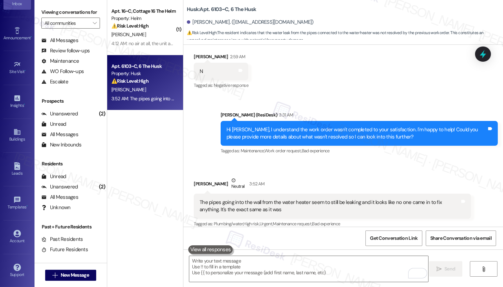
click at [248, 199] on div "The pipes going into the wall from the water heater seem to still be leaking an…" at bounding box center [330, 206] width 260 height 15
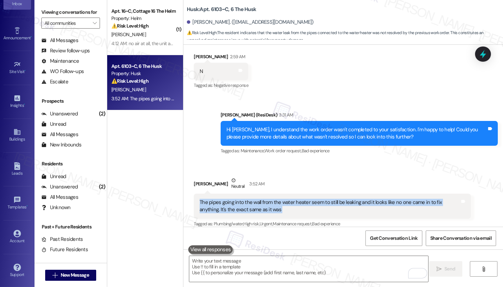
click at [248, 199] on div "The pipes going into the wall from the water heater seem to still be leaking an…" at bounding box center [330, 206] width 260 height 15
click at [231, 269] on textarea "To enrich screen reader interactions, please activate Accessibility in Grammarl…" at bounding box center [308, 269] width 239 height 26
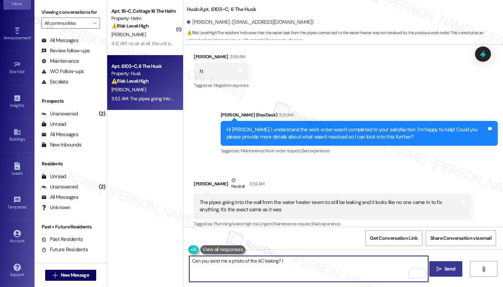
click at [259, 261] on textarea "Can you send me a photo of the AC leaking? I" at bounding box center [308, 269] width 239 height 26
click at [280, 263] on textarea "Can you send me a photo of the leak? I" at bounding box center [308, 269] width 239 height 26
type textarea "Can you send me a photo of the leak? I will make a comprehensive report of the …"
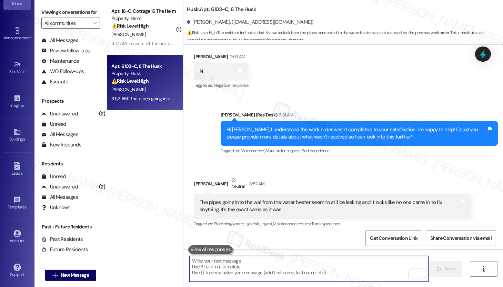
click at [254, 266] on textarea "To enrich screen reader interactions, please activate Accessibility in Grammarl…" at bounding box center [308, 269] width 239 height 26
paste textarea "Could you please send me a photo of the leak? I’ll use it to create a detailed …"
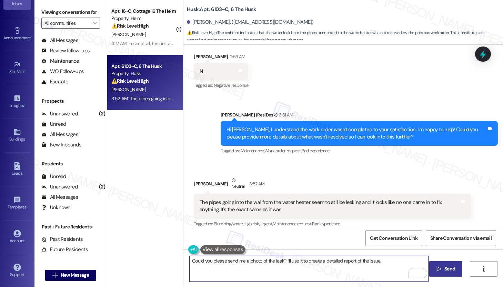
click at [440, 267] on icon "" at bounding box center [439, 270] width 5 height 6
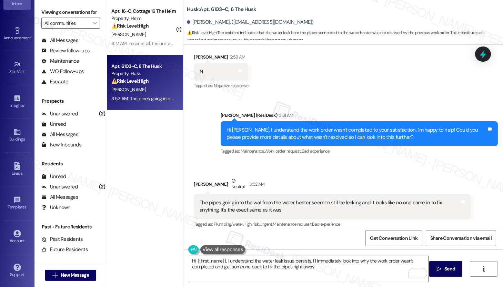
type textarea "Hi {{first_name}}, I understand the water leak issue persists. I'll immediately…"
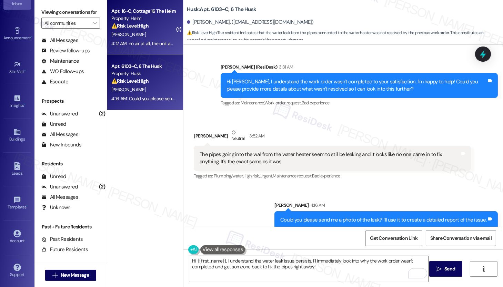
click at [165, 36] on div "[PERSON_NAME]" at bounding box center [143, 34] width 65 height 9
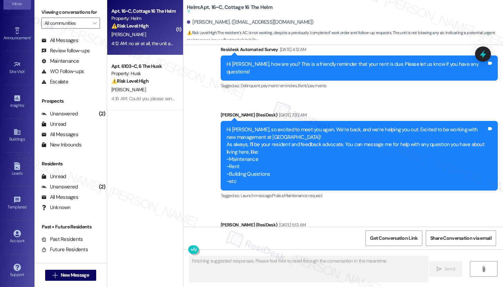
click at [165, 36] on div "[PERSON_NAME]" at bounding box center [143, 34] width 65 height 9
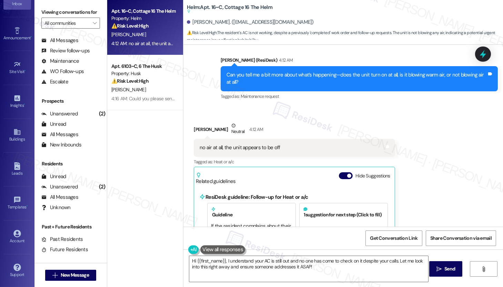
scroll to position [2640, 0]
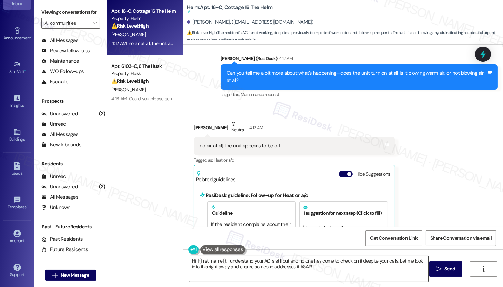
click at [319, 270] on textarea "Hi {{first_name}}, I understand your AC is still out and no one has come to che…" at bounding box center [308, 269] width 239 height 26
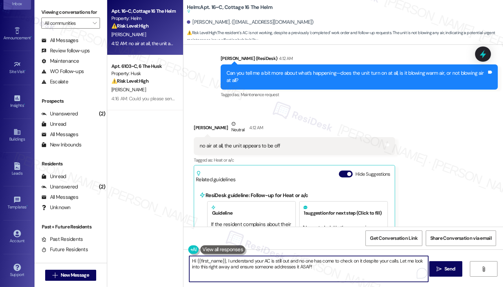
click at [319, 270] on textarea "Hi {{first_name}}, I understand your AC is still out and no one has come to che…" at bounding box center [308, 269] width 239 height 26
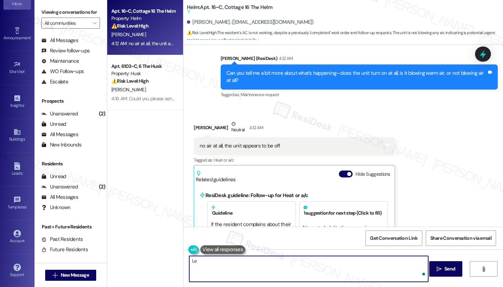
type textarea "L"
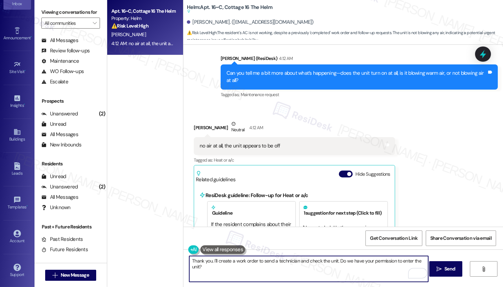
click at [331, 262] on textarea "Thank you. I'll create a work order to send a technician and check the unit. Do…" at bounding box center [308, 269] width 239 height 26
type textarea "Thank you. I'll create a work order to send a technician and check the leak. Do…"
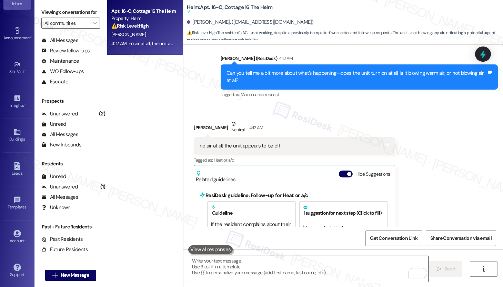
click at [227, 268] on textarea "To enrich screen reader interactions, please activate Accessibility in Grammarl…" at bounding box center [308, 269] width 239 height 26
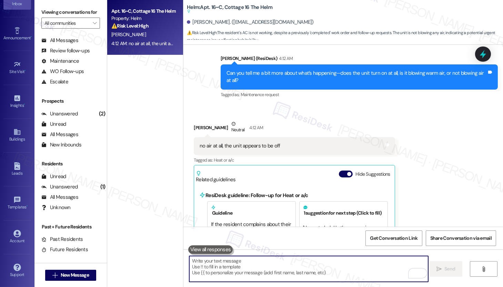
paste textarea "Thank you for letting us know. I’ll create a work order to have a technician ch…"
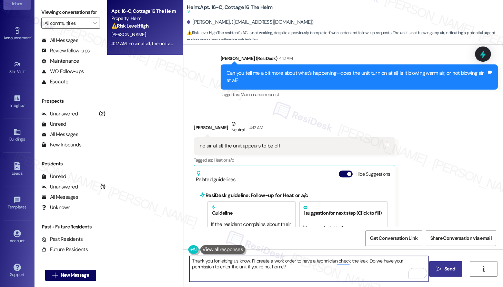
type textarea "Thank you for letting us know. I’ll create a work order to have a technician ch…"
click at [438, 274] on button " Send" at bounding box center [446, 270] width 33 height 16
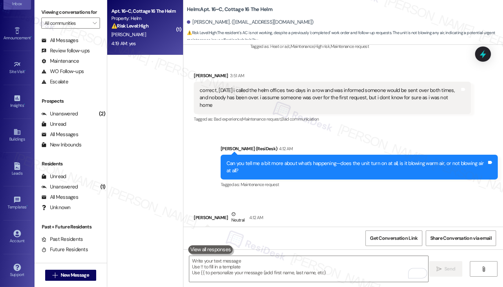
scroll to position [2526, 0]
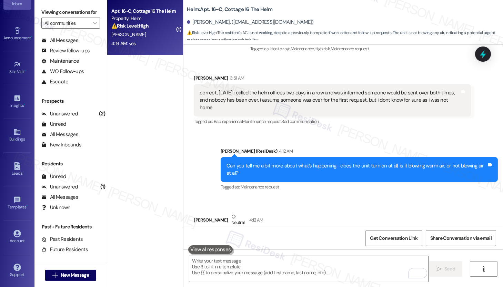
click at [226, 235] on div "no air at all, the unit appears to be off" at bounding box center [240, 238] width 80 height 7
click at [225, 235] on div "no air at all, the unit appears to be off" at bounding box center [240, 238] width 80 height 7
click at [227, 235] on div "no air at all, the unit appears to be off" at bounding box center [240, 238] width 80 height 7
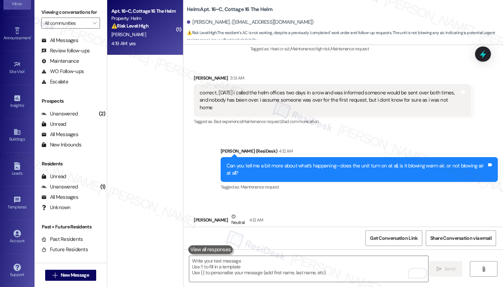
click at [227, 235] on div "no air at all, the unit appears to be off" at bounding box center [240, 238] width 80 height 7
copy div "no air at all, the unit appears to be off Tags and notes"
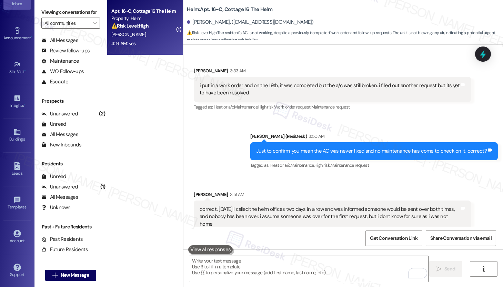
scroll to position [2365, 0]
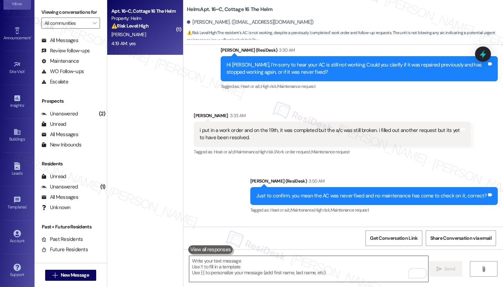
click at [347, 265] on textarea "To enrich screen reader interactions, please activate Accessibility in Grammarl…" at bounding box center [308, 269] width 239 height 26
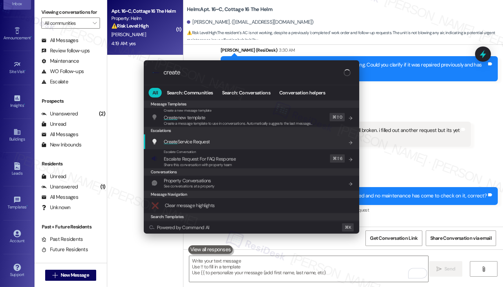
type input "create"
click at [196, 140] on span "Create Service Request" at bounding box center [187, 142] width 46 height 6
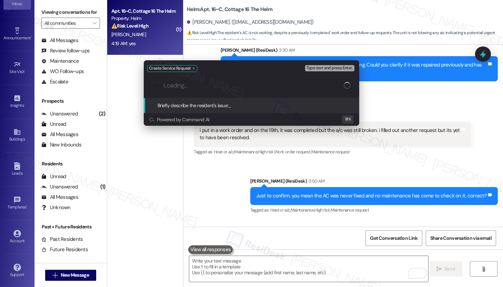
click at [210, 86] on input "Loading..." at bounding box center [254, 85] width 180 height 7
click at [221, 91] on div ".cls-1{fill:#0a055f;}.cls-2{fill:#0cc4c4;} resideskLogoBlueOrange" at bounding box center [252, 85] width 216 height 24
click at [218, 83] on input "Briefly describe the resident's issue" at bounding box center [257, 85] width 187 height 7
paste input "AC unit not functioning"
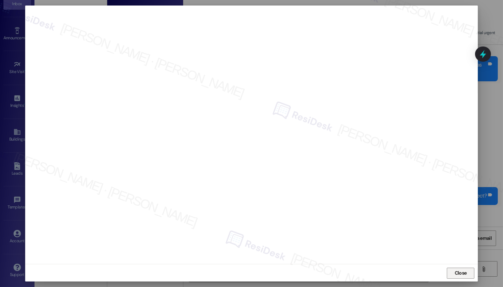
click at [455, 274] on span "Close" at bounding box center [461, 273] width 12 height 7
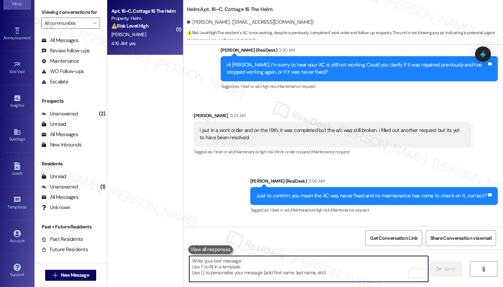
scroll to position [2607, 0]
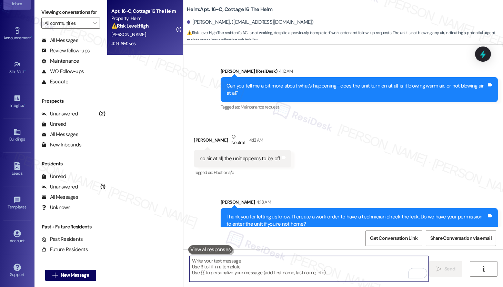
click at [294, 277] on textarea "To enrich screen reader interactions, please activate Accessibility in Grammarl…" at bounding box center [308, 269] width 239 height 26
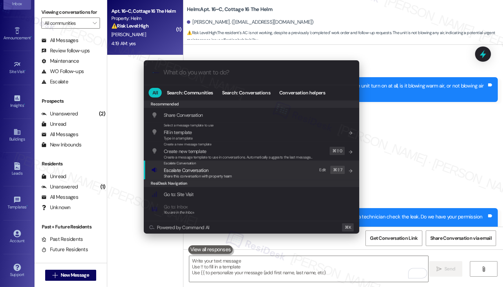
click at [246, 170] on div "Escalate Conversation Escalate Conversation Share this conversation with proper…" at bounding box center [252, 170] width 202 height 19
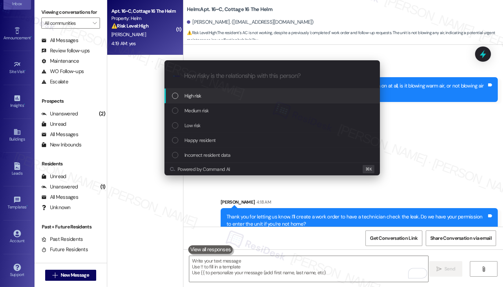
click at [228, 95] on div "High risk" at bounding box center [273, 96] width 202 height 8
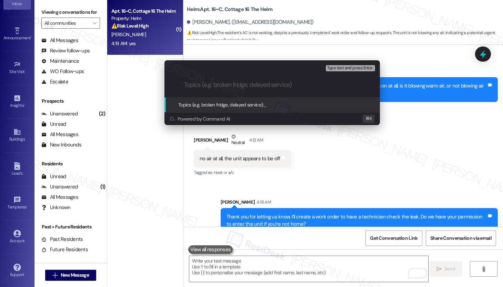
paste input "Work order submitted by Residesk | WO# 12900791 - AC not functioning"
type input "Work order submitted by Residesk | WO# 12900791 - AC not functioning"
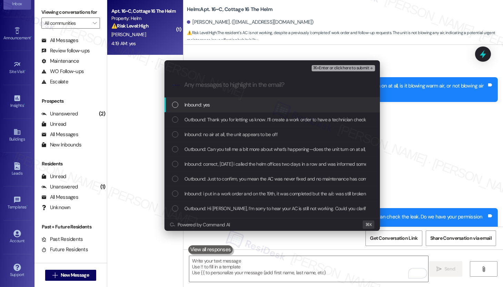
click at [227, 102] on div "Inbound: yes" at bounding box center [273, 105] width 202 height 8
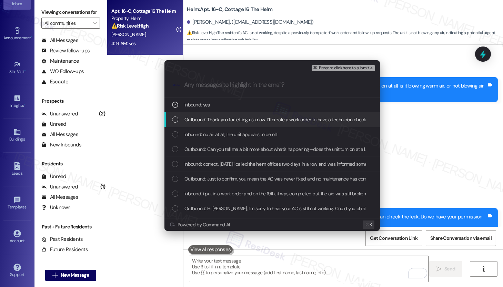
click at [222, 119] on span "Outbound: Thank you for letting us know. I’ll create a work order to have a tec…" at bounding box center [349, 120] width 329 height 8
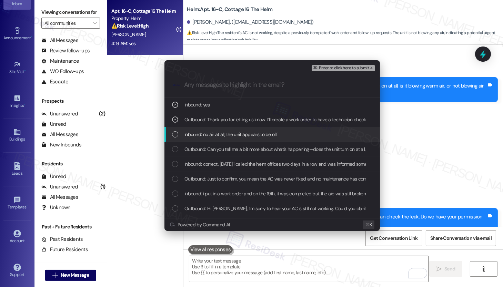
click at [216, 131] on span "Inbound: no air at all, the unit appears to be off" at bounding box center [231, 135] width 93 height 8
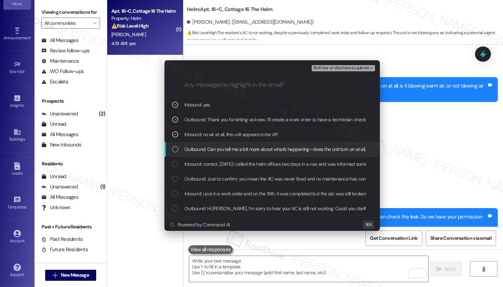
click at [210, 148] on span "Outbound: Can you tell me a bit more about what’s happening—does the unit turn …" at bounding box center [321, 150] width 273 height 8
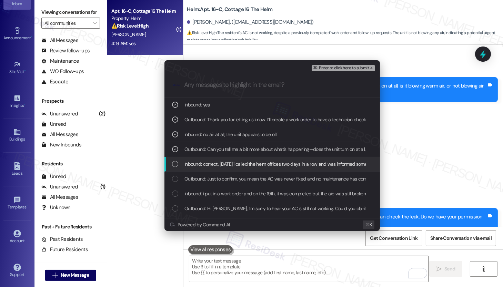
click at [205, 159] on div "Inbound: correct, yesterday i called the helm offices two days in a row and was…" at bounding box center [273, 164] width 216 height 15
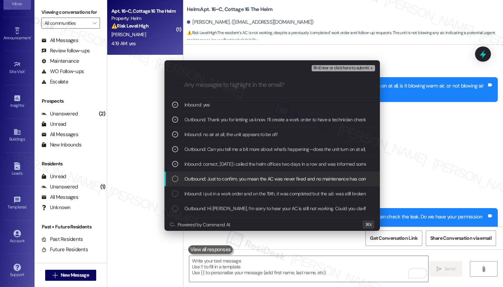
click at [205, 173] on div "Outbound: Just to confirm, you mean the AC was never fixed and no maintenance h…" at bounding box center [273, 179] width 216 height 15
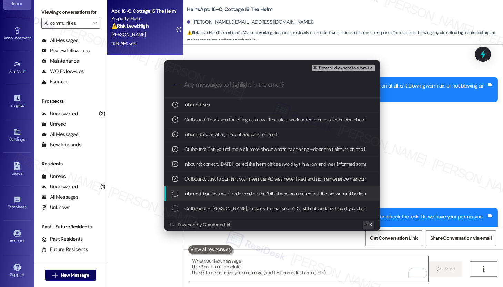
click at [212, 195] on span "Inbound: i put in a work order and on the 19th, it was completed but the a/c wa…" at bounding box center [336, 194] width 303 height 8
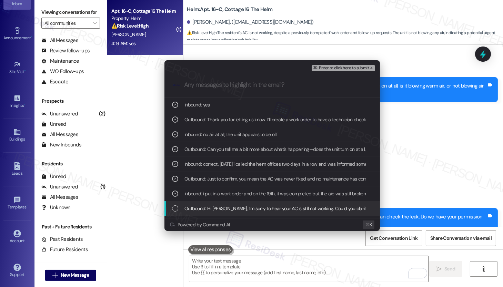
click at [251, 204] on div "Outbound: Hi Angelina, I’m sorry to hear your AC is still not working. Could yo…" at bounding box center [273, 208] width 216 height 15
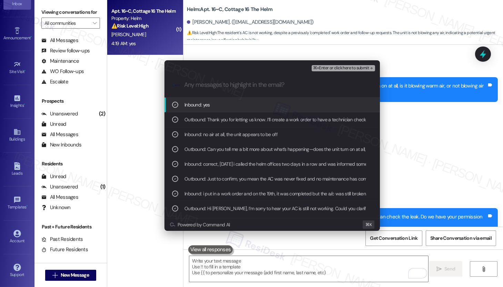
click at [335, 67] on span "⌘+Enter or click here to submit" at bounding box center [341, 68] width 56 height 5
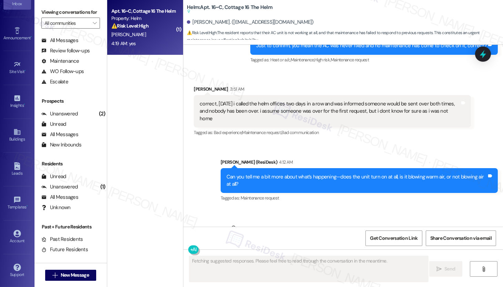
scroll to position [2647, 0]
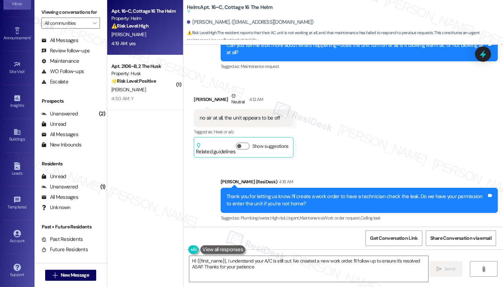
type textarea "Hi {{first_name}}, I understand your A/C is still out. I've created a new work …"
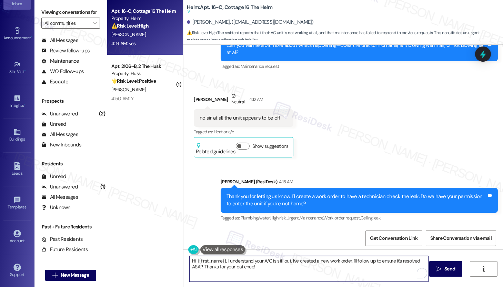
click at [225, 273] on textarea "Hi {{first_name}}, I understand your A/C is still out. I've created a new work …" at bounding box center [308, 269] width 239 height 26
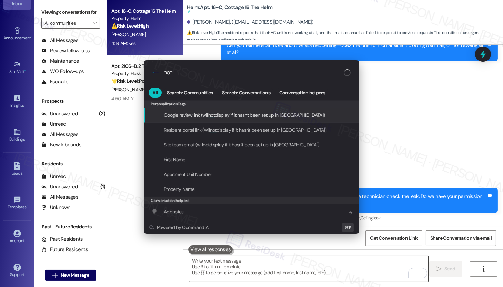
type input "note"
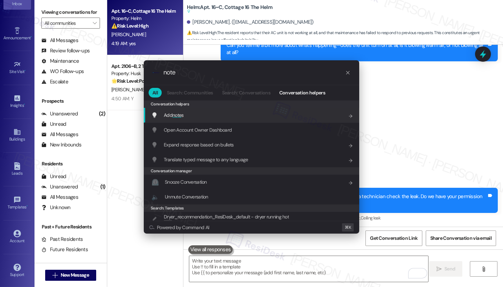
click at [212, 108] on div "Add note s Add shortcut" at bounding box center [252, 115] width 216 height 15
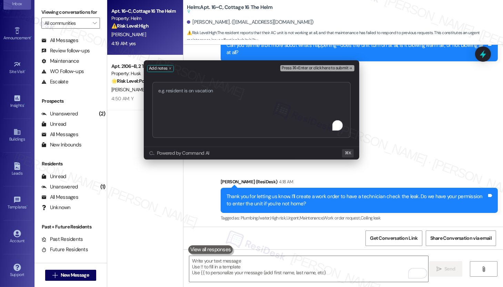
type textarea "Work order submitted by Residesk | WO# 12900791 - AC not functioning"
click at [317, 68] on span "Press ⌘+Enter or click here to submit" at bounding box center [315, 68] width 67 height 5
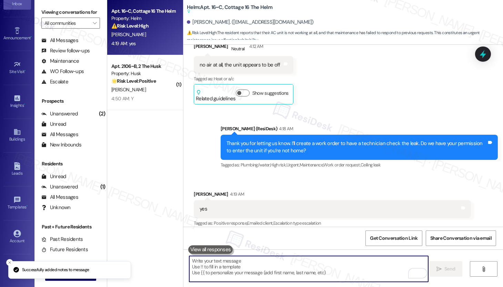
scroll to position [2705, 0]
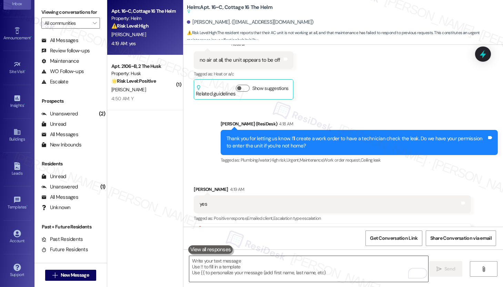
click at [218, 270] on textarea "To enrich screen reader interactions, please activate Accessibility in Grammarl…" at bounding box center [308, 269] width 239 height 26
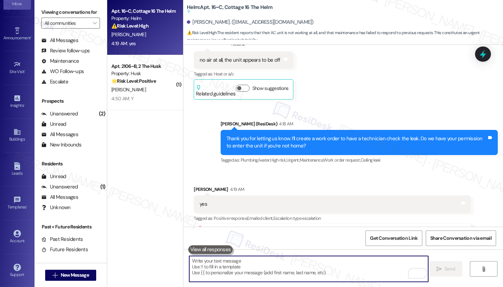
paste textarea "Thank you, {{first_name}}. The request has been submitted. Our maintenance team…"
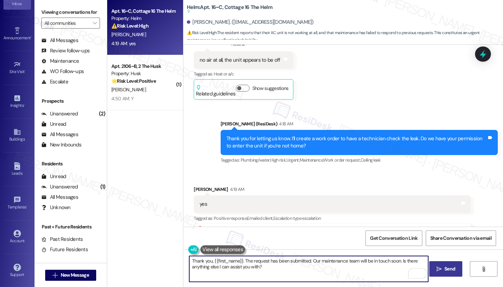
type textarea "Thank you, {{first_name}}. The request has been submitted. Our maintenance team…"
click at [442, 269] on span " Send" at bounding box center [446, 269] width 22 height 7
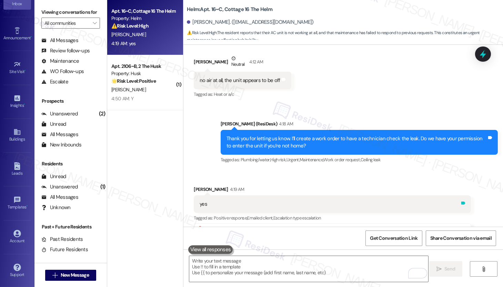
scroll to position [2826, 0]
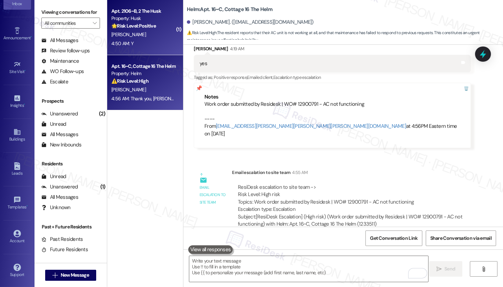
click at [155, 35] on div "[PERSON_NAME]" at bounding box center [143, 34] width 65 height 9
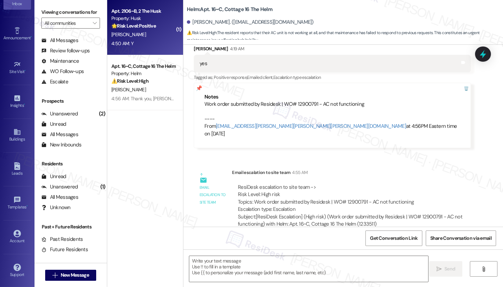
type textarea "Fetching suggested responses. Please feel free to read through the conversation…"
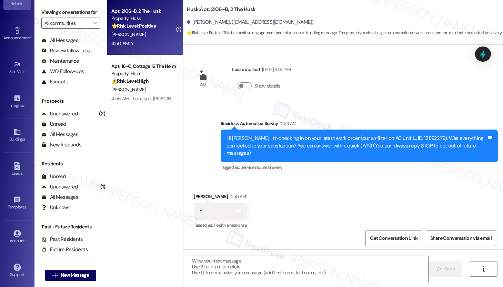
scroll to position [1, 0]
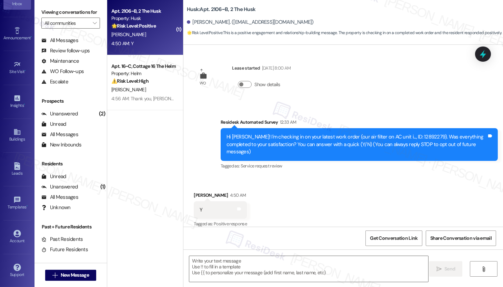
type textarea "Fetching suggested responses. Please feel free to read through the conversation…"
click at [290, 270] on textarea at bounding box center [308, 269] width 239 height 26
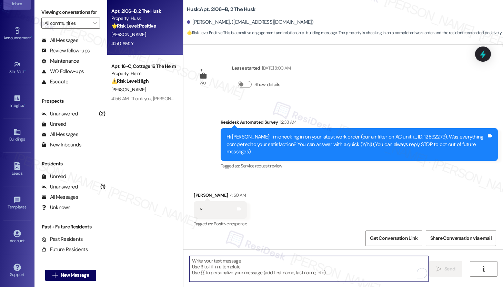
paste textarea "Hi {{first_name}}, I'm so glad to hear the work order was completed to your sat…"
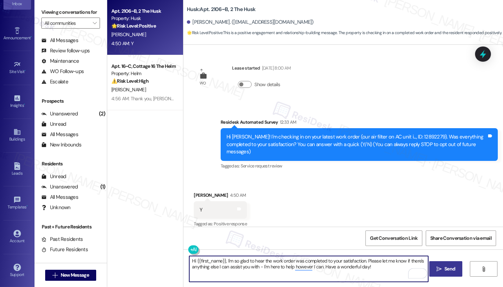
type textarea "Hi {{first_name}}, I'm so glad to hear the work order was completed to your sat…"
click at [437, 268] on icon "" at bounding box center [439, 270] width 5 height 6
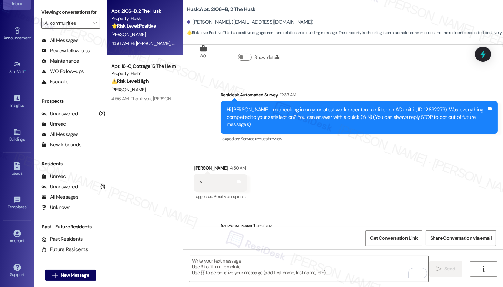
scroll to position [57, 0]
